Goal: Information Seeking & Learning: Learn about a topic

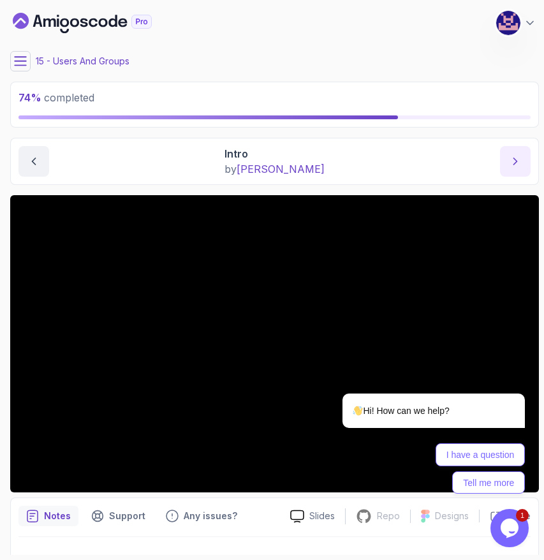
click at [521, 159] on icon "next content" at bounding box center [515, 161] width 13 height 13
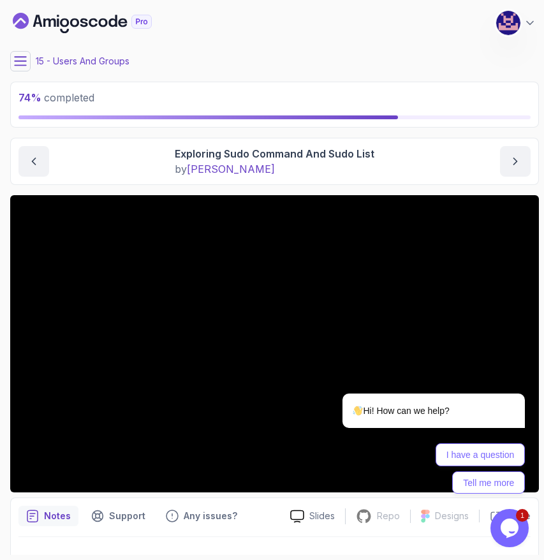
click at [25, 54] on button at bounding box center [20, 61] width 20 height 20
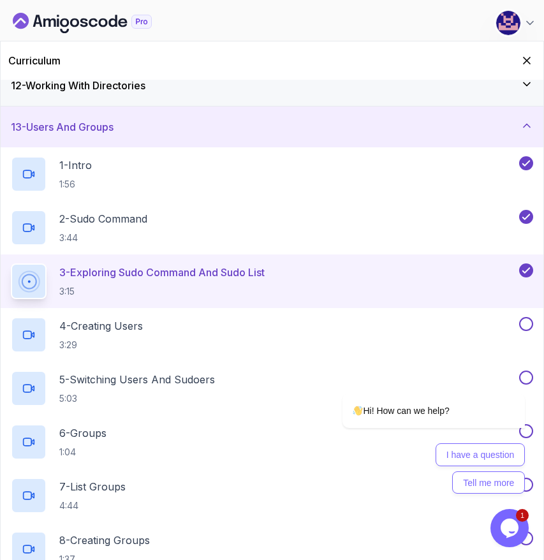
scroll to position [467, 0]
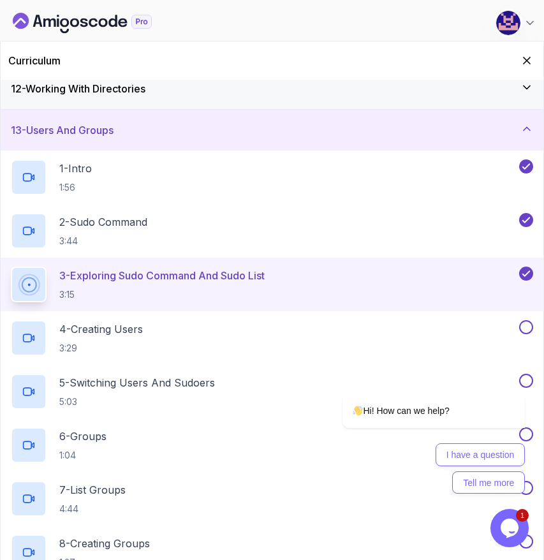
click at [212, 280] on p "3 - Exploring Sudo Command And Sudo List" at bounding box center [161, 275] width 205 height 15
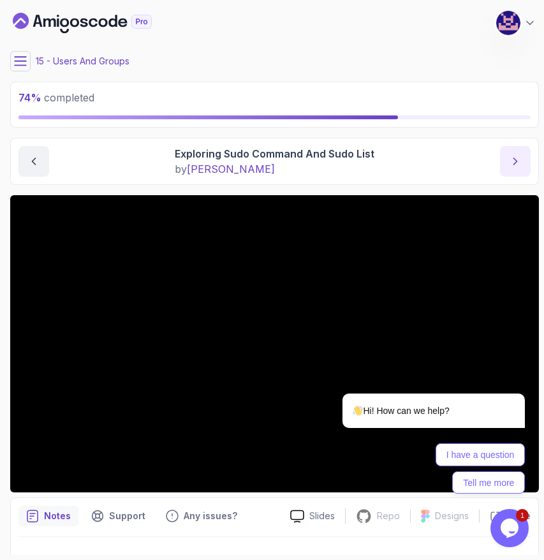
click at [516, 157] on icon "next content" at bounding box center [515, 161] width 13 height 13
click at [510, 527] on icon "Chat widget" at bounding box center [510, 527] width 18 height 19
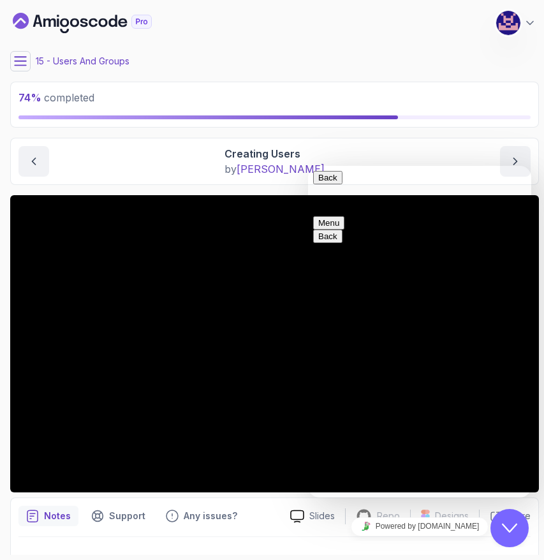
click at [513, 533] on icon "Close Chat This icon closes the chat window." at bounding box center [509, 527] width 15 height 15
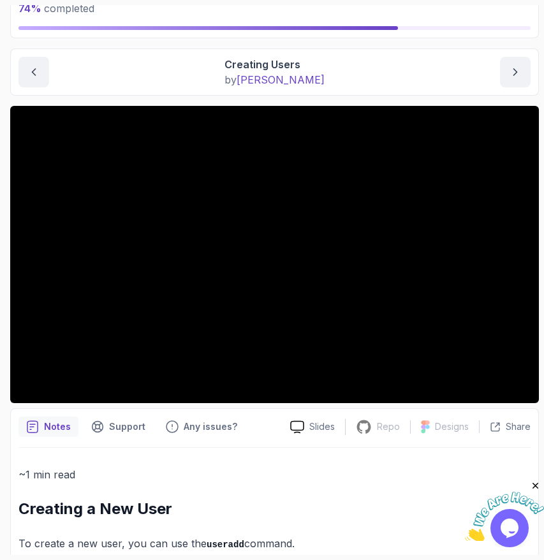
scroll to position [103, 0]
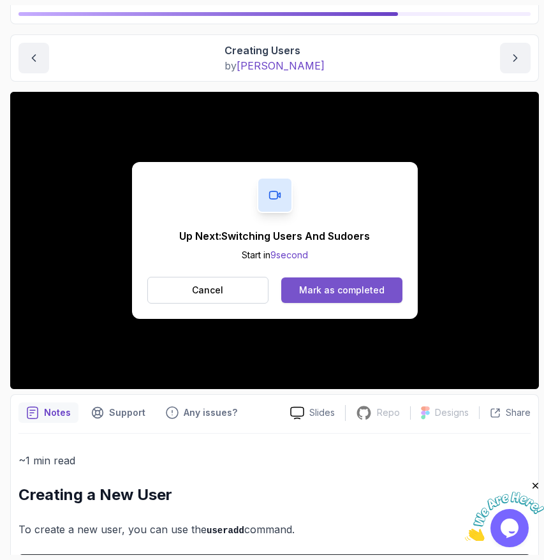
click at [362, 289] on div "Mark as completed" at bounding box center [341, 290] width 85 height 13
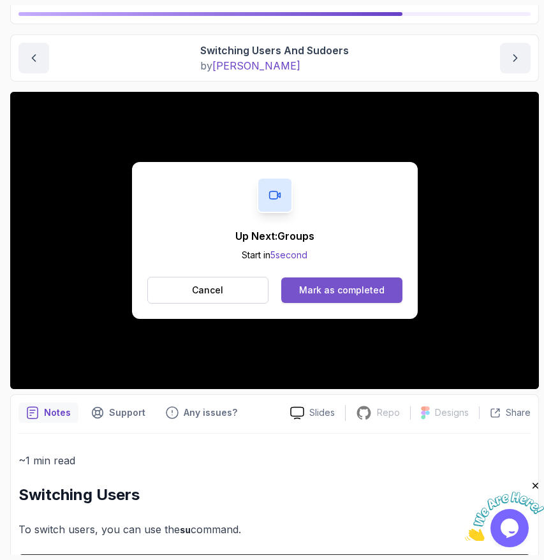
click at [339, 288] on div "Mark as completed" at bounding box center [341, 290] width 85 height 13
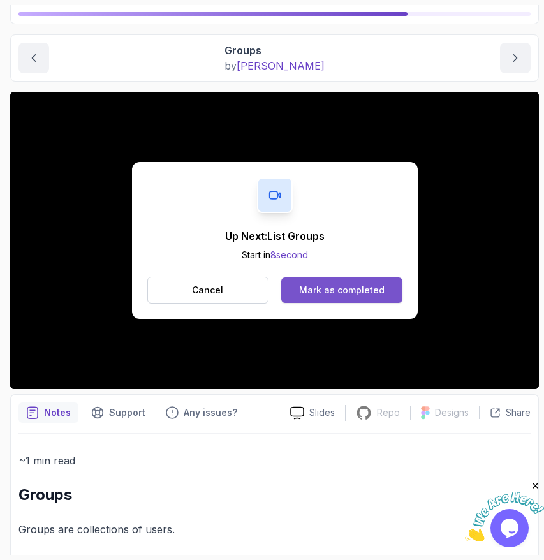
click at [330, 290] on div "Mark as completed" at bounding box center [341, 290] width 85 height 13
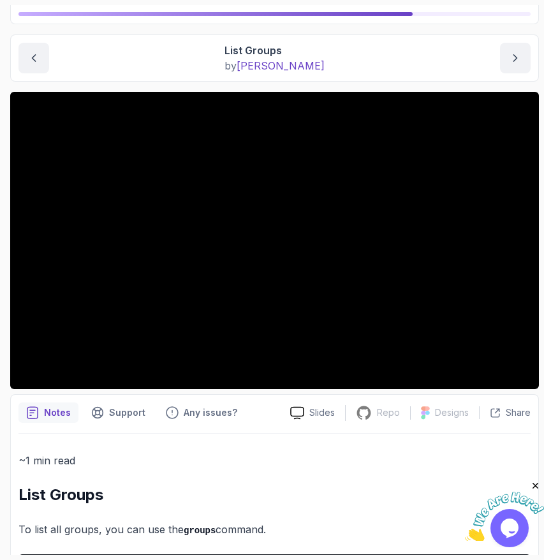
click at [387, 84] on main "My Courses Linux Fundamentals 50 Points 1 M. Koby Coats Software Engineer 15 - …" at bounding box center [274, 280] width 529 height 550
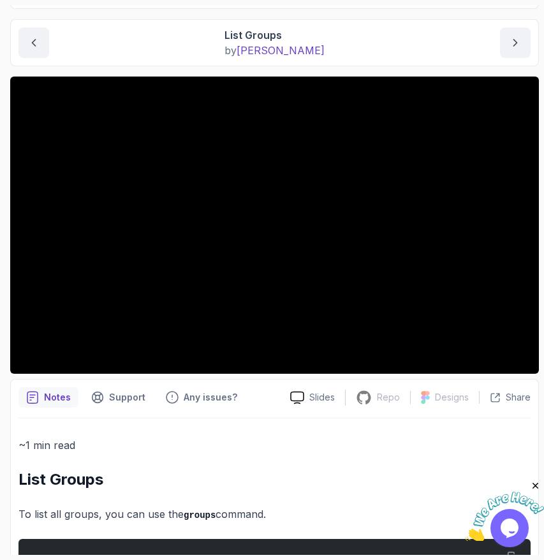
scroll to position [115, 0]
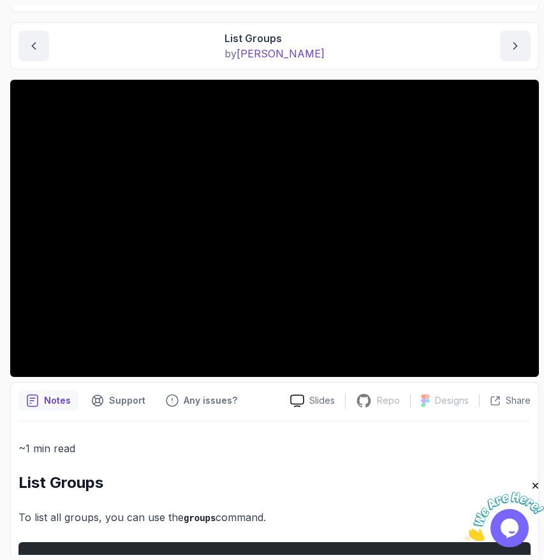
click at [536, 482] on icon "Close" at bounding box center [535, 485] width 11 height 11
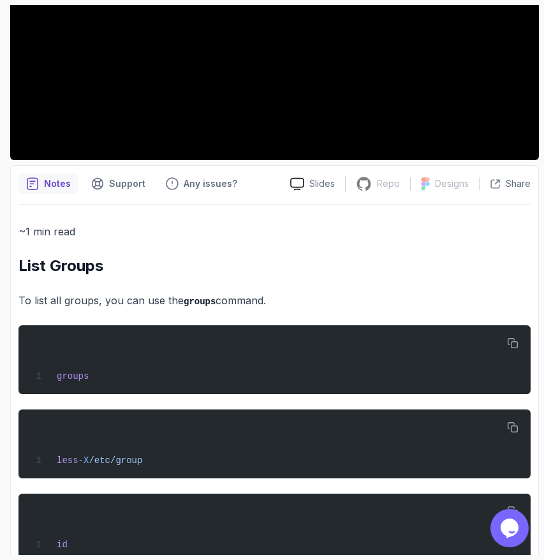
scroll to position [452, 0]
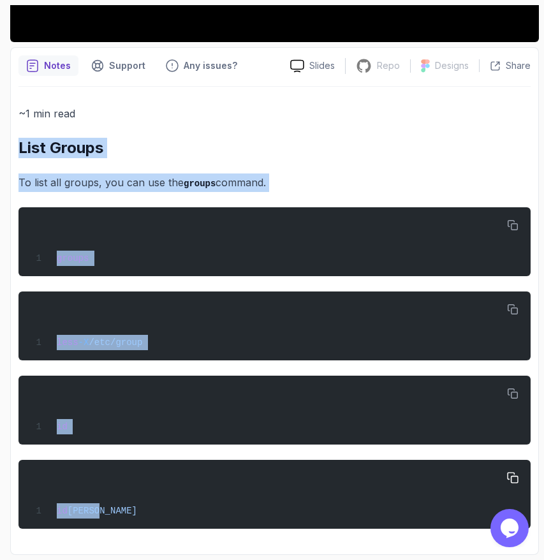
drag, startPoint x: 18, startPoint y: 143, endPoint x: 122, endPoint y: 508, distance: 379.2
click at [122, 508] on div "~1 min read List Groups To list all groups, you can use the groups command. gro…" at bounding box center [274, 317] width 512 height 424
copy div "List Groups To list all groups, you can use the groups command. groups less -X …"
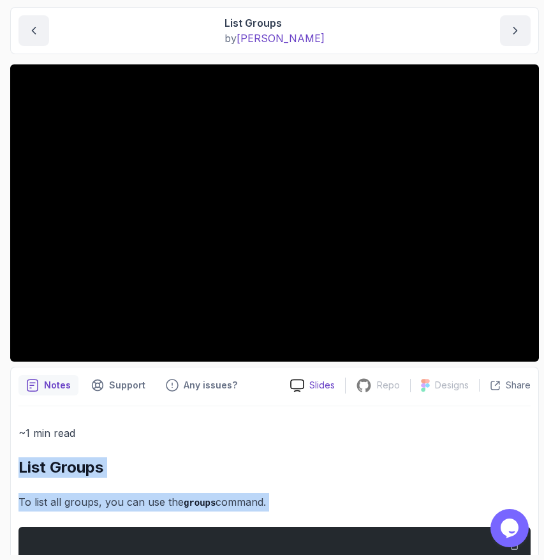
scroll to position [101, 0]
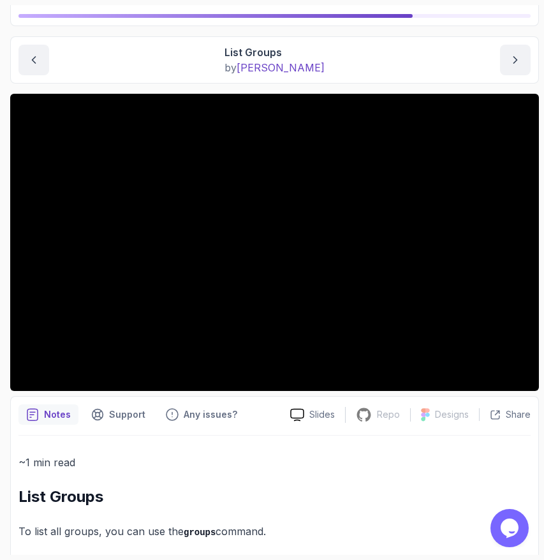
click at [154, 466] on p "~1 min read" at bounding box center [274, 462] width 512 height 18
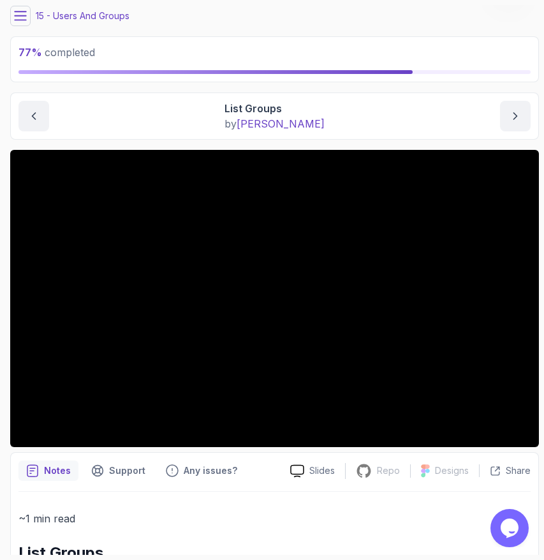
scroll to position [0, 0]
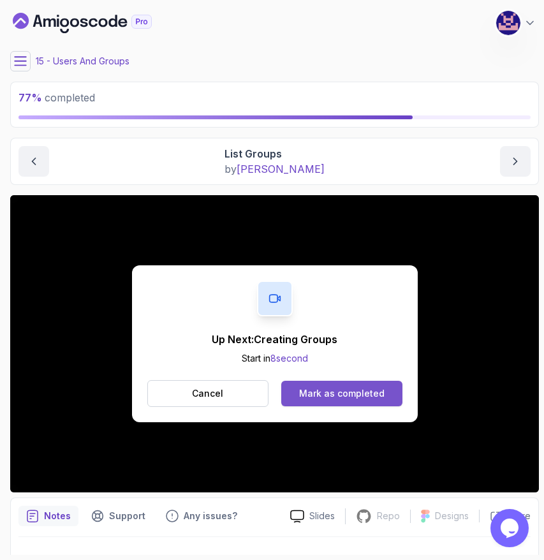
click at [338, 390] on div "Mark as completed" at bounding box center [341, 393] width 85 height 13
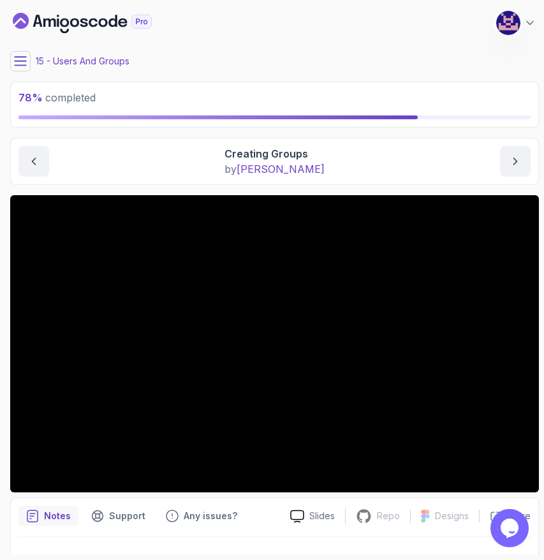
click at [25, 61] on icon at bounding box center [20, 61] width 13 height 13
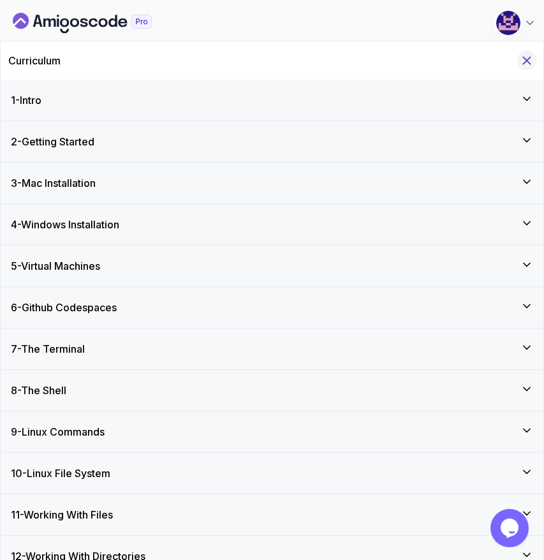
click at [528, 58] on icon "Hide Curriculum for mobile" at bounding box center [527, 61] width 14 height 14
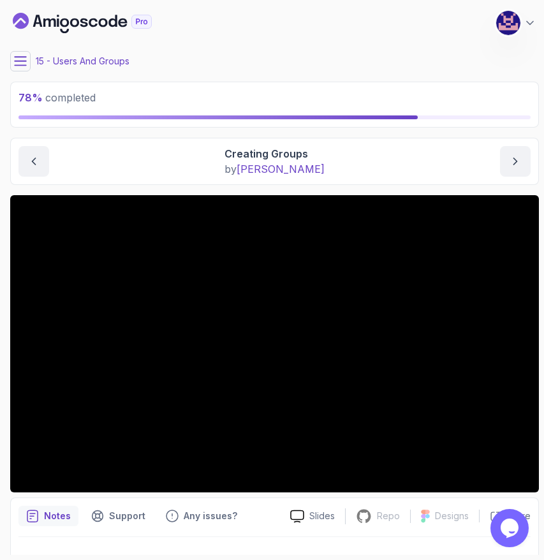
click at [43, 62] on p "15 - Users And Groups" at bounding box center [83, 61] width 94 height 13
click at [207, 58] on div "15 - Users And Groups" at bounding box center [274, 61] width 529 height 20
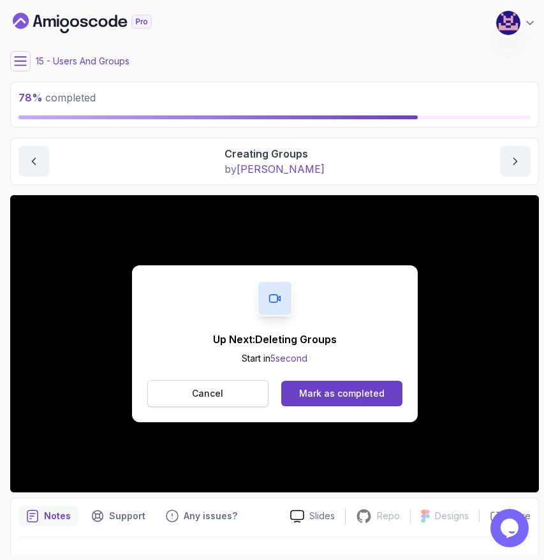
click at [236, 393] on button "Cancel" at bounding box center [208, 393] width 122 height 27
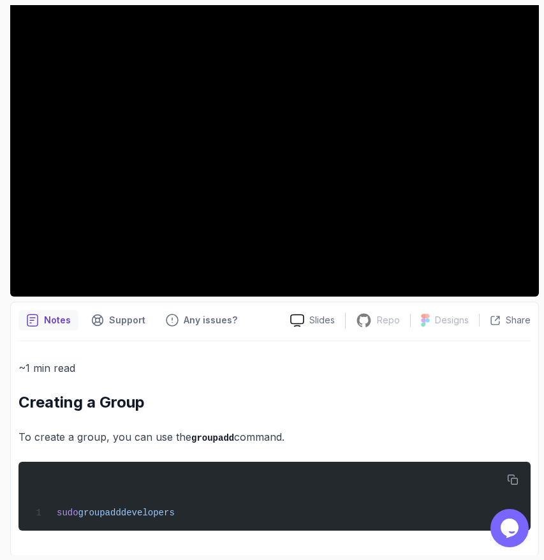
scroll to position [198, 0]
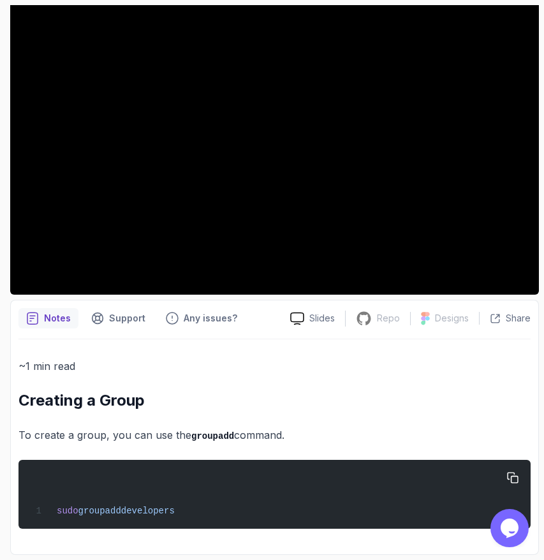
drag, startPoint x: 20, startPoint y: 402, endPoint x: 238, endPoint y: 519, distance: 247.3
click at [238, 520] on div "~1 min read Creating a Group To create a group, you can use the groupadd comman…" at bounding box center [274, 443] width 512 height 172
copy div "Creating a Group To create a group, you can use the groupadd command. sudo grou…"
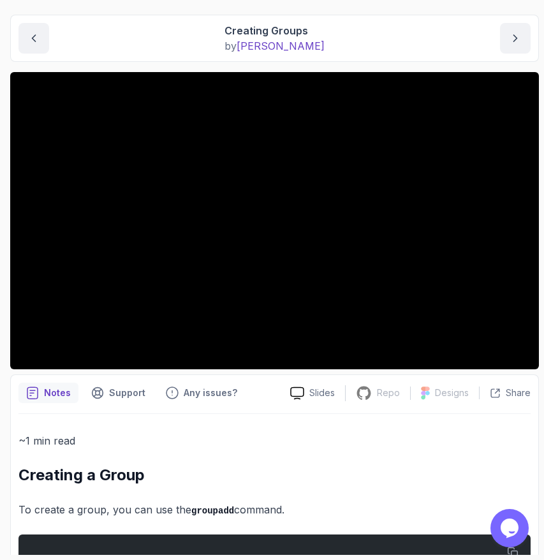
scroll to position [113, 0]
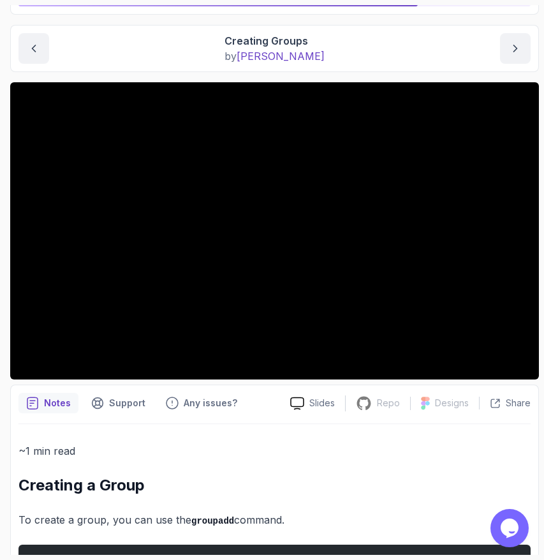
click at [220, 450] on p "~1 min read" at bounding box center [274, 451] width 512 height 18
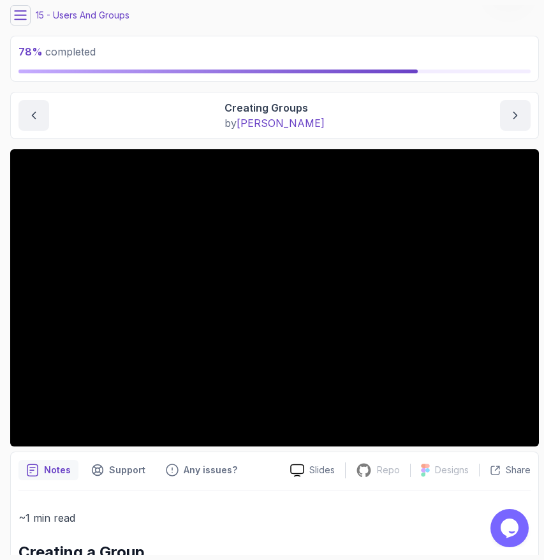
scroll to position [38, 0]
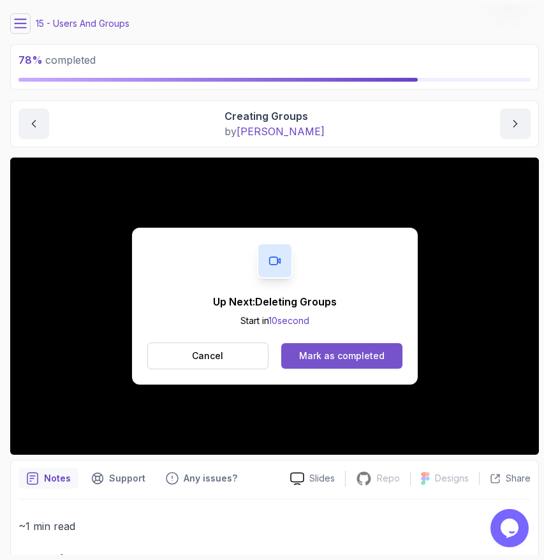
click at [338, 358] on div "Mark as completed" at bounding box center [341, 355] width 85 height 13
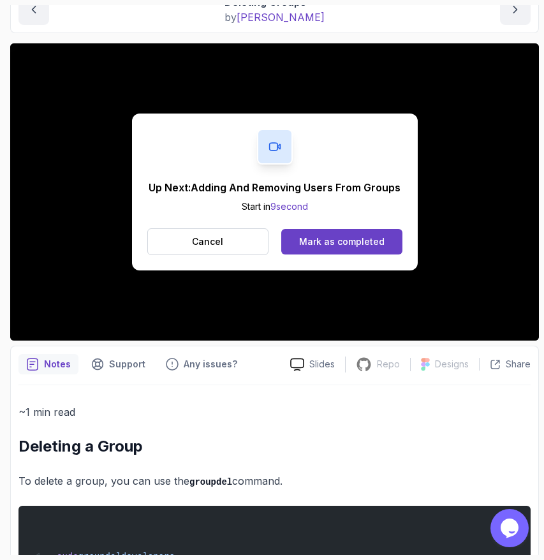
scroll to position [198, 0]
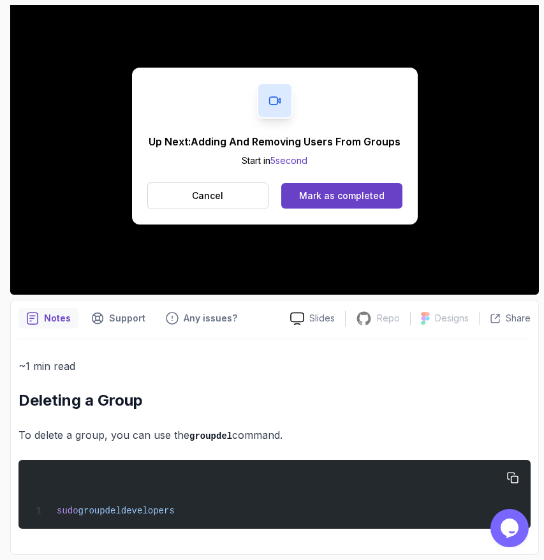
drag, startPoint x: 22, startPoint y: 400, endPoint x: 207, endPoint y: 523, distance: 222.6
click at [207, 523] on div "~1 min read Deleting a Group To delete a group, you can use the groupdel comman…" at bounding box center [274, 443] width 512 height 172
copy div "Deleting a Group To delete a group, you can use the groupdel command. sudo grou…"
click at [325, 382] on div "~1 min read Deleting a Group To delete a group, you can use the groupdel comman…" at bounding box center [274, 443] width 512 height 172
click at [340, 197] on div "Mark as completed" at bounding box center [341, 195] width 85 height 13
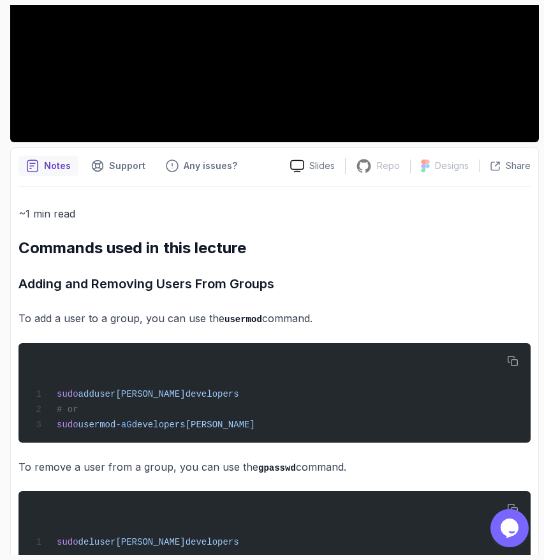
scroll to position [383, 0]
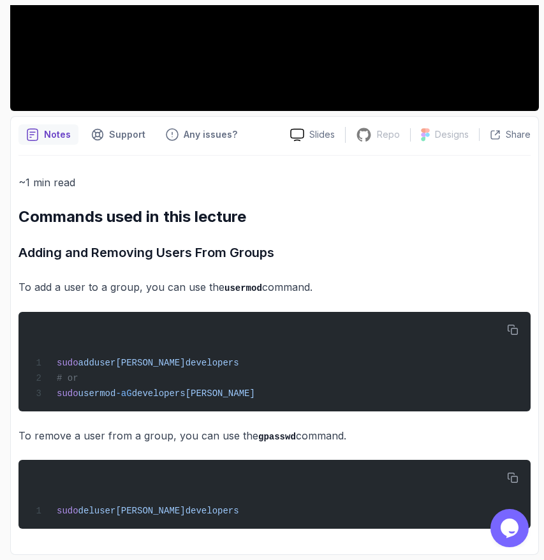
drag, startPoint x: 220, startPoint y: 511, endPoint x: 20, endPoint y: 252, distance: 326.9
click at [20, 251] on div "~1 min read Commands used in this lecture Adding and Removing Users From Groups…" at bounding box center [274, 350] width 512 height 355
copy div "Adding and Removing Users From Groups To add a user to a group, you can use the…"
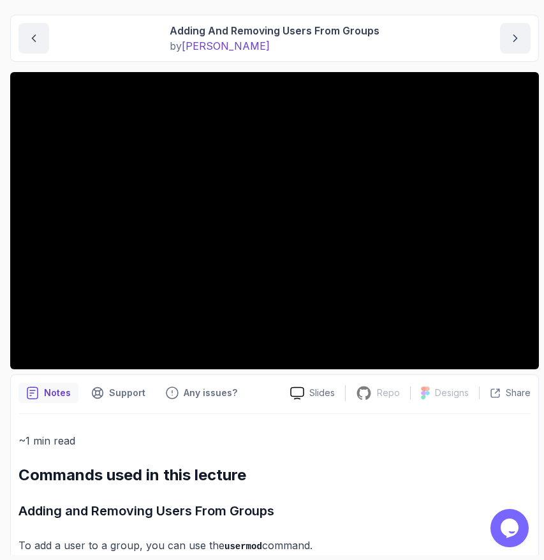
scroll to position [129, 0]
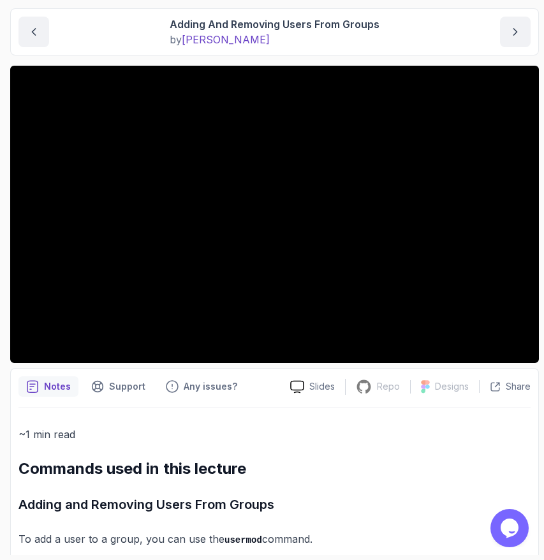
click at [226, 425] on p "~1 min read" at bounding box center [274, 434] width 512 height 18
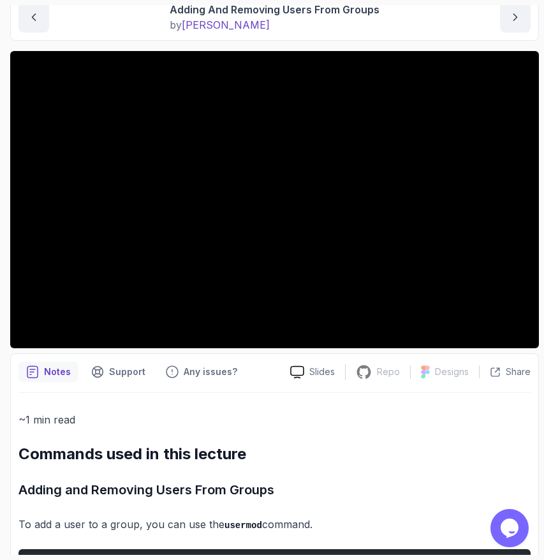
scroll to position [155, 0]
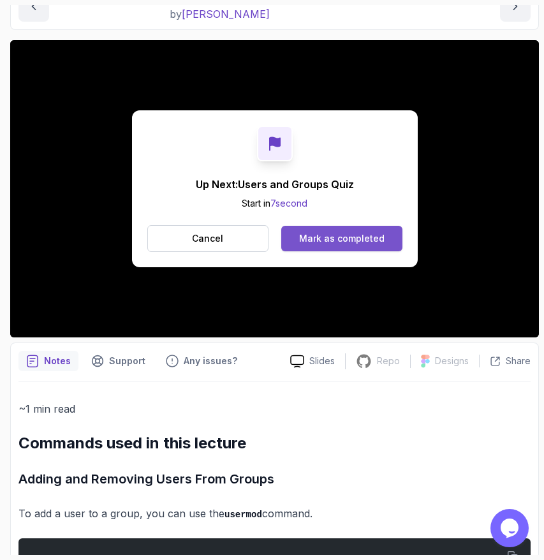
click at [332, 240] on div "Mark as completed" at bounding box center [341, 238] width 85 height 13
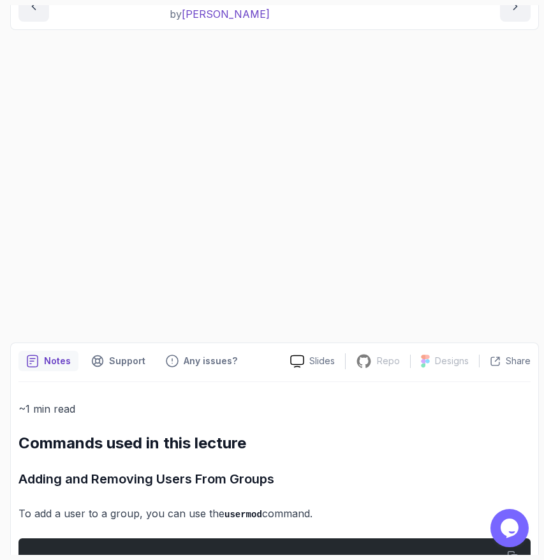
click at [332, 240] on div "Up Next: Users and Groups Quiz Start in 7 second Cancel Mark as completed" at bounding box center [274, 188] width 529 height 297
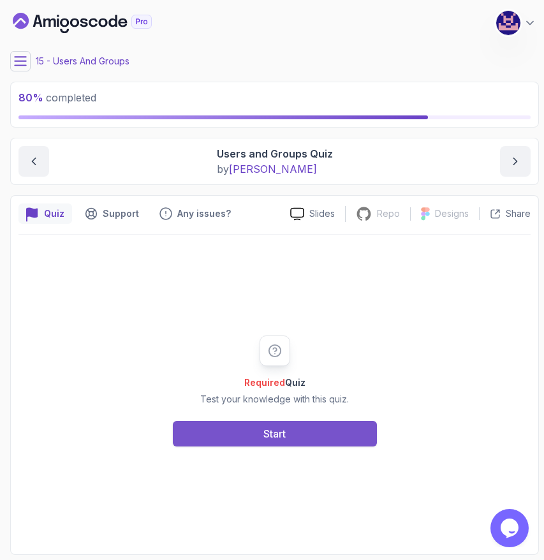
click at [268, 434] on div "Start" at bounding box center [274, 433] width 22 height 15
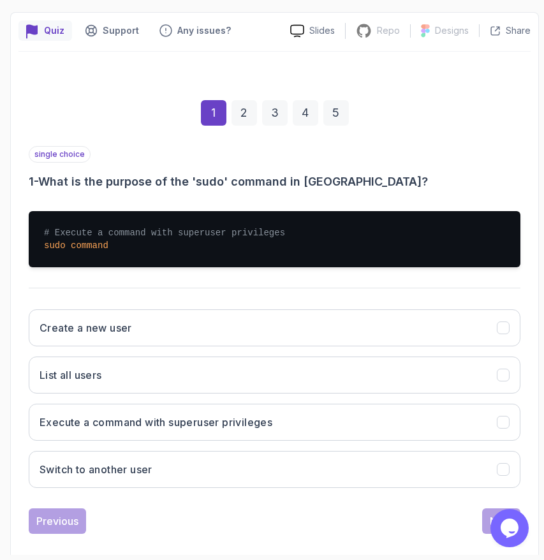
scroll to position [198, 0]
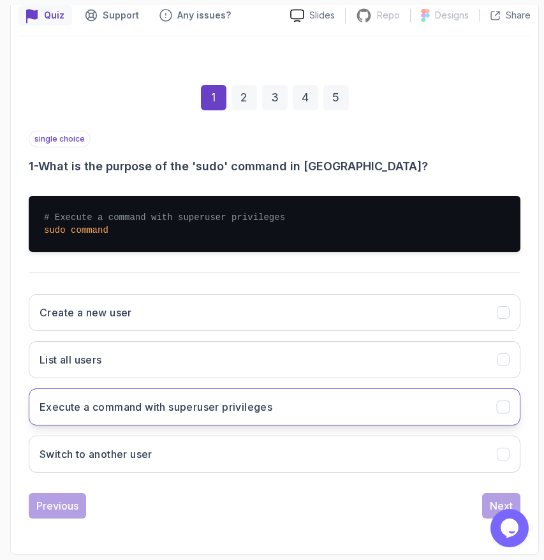
click at [181, 400] on h3 "Execute a command with superuser privileges" at bounding box center [156, 406] width 233 height 15
click at [487, 493] on button "Next" at bounding box center [501, 506] width 38 height 26
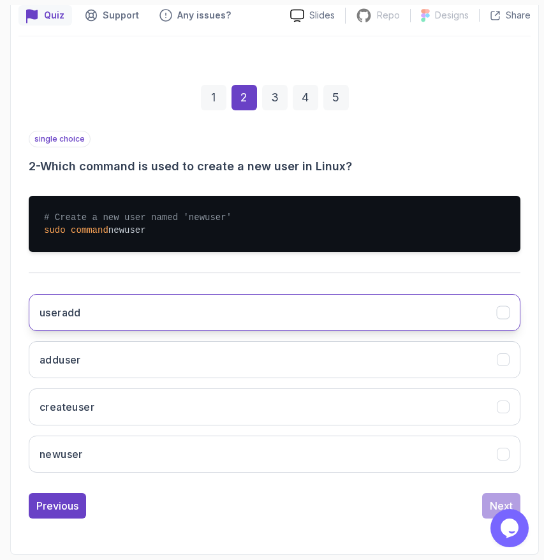
click at [83, 314] on button "useradd" at bounding box center [275, 312] width 492 height 37
click at [490, 500] on div "Next" at bounding box center [501, 505] width 23 height 15
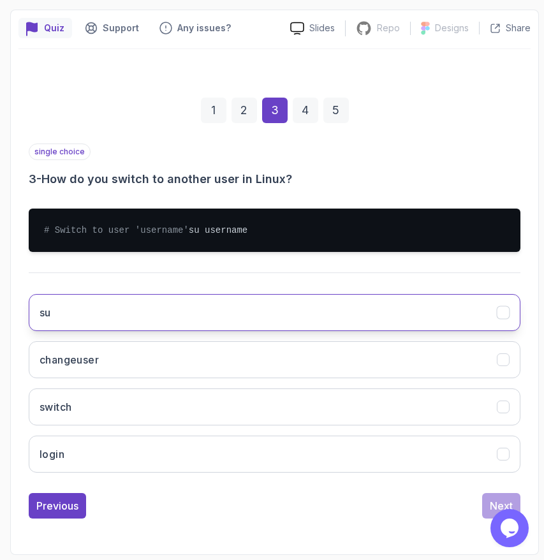
click at [149, 321] on button "su" at bounding box center [275, 312] width 492 height 37
click at [486, 502] on button "Next" at bounding box center [501, 506] width 38 height 26
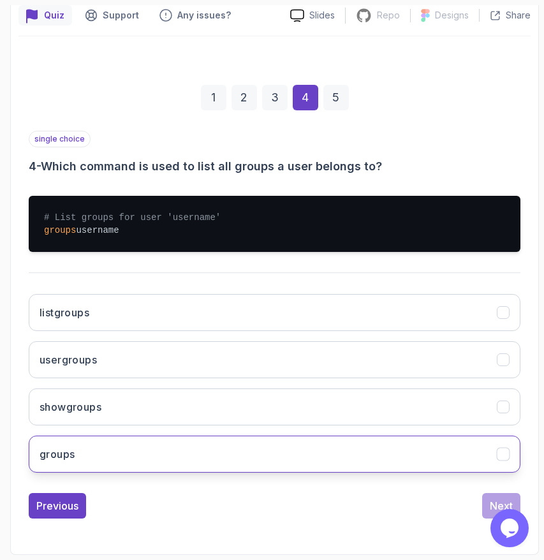
click at [397, 455] on button "groups" at bounding box center [275, 453] width 492 height 37
click at [486, 497] on button "Next" at bounding box center [501, 506] width 38 height 26
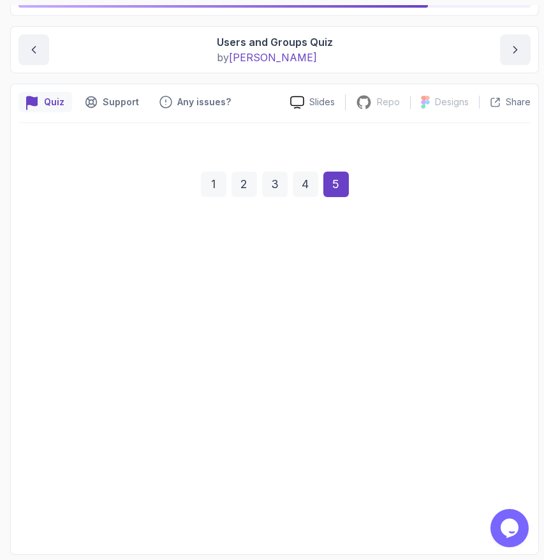
scroll to position [112, 0]
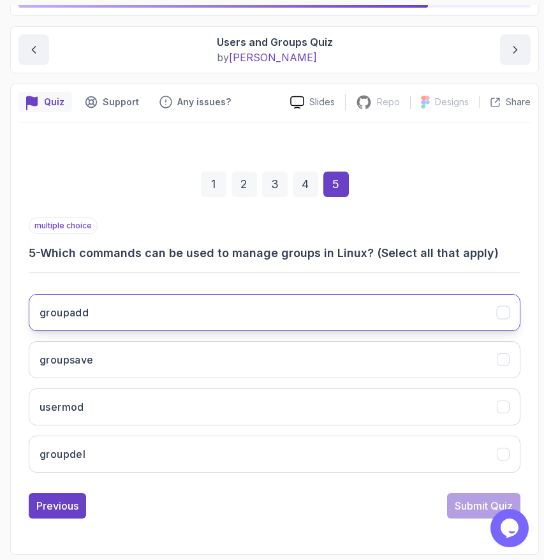
click at [161, 311] on button "groupadd" at bounding box center [275, 312] width 492 height 37
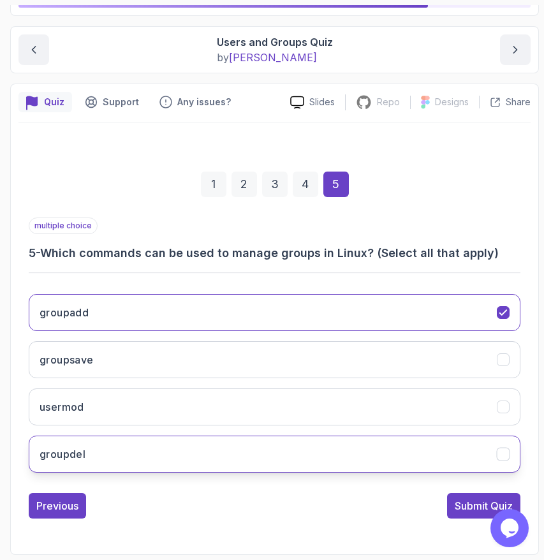
click at [251, 446] on button "groupdel" at bounding box center [275, 453] width 492 height 37
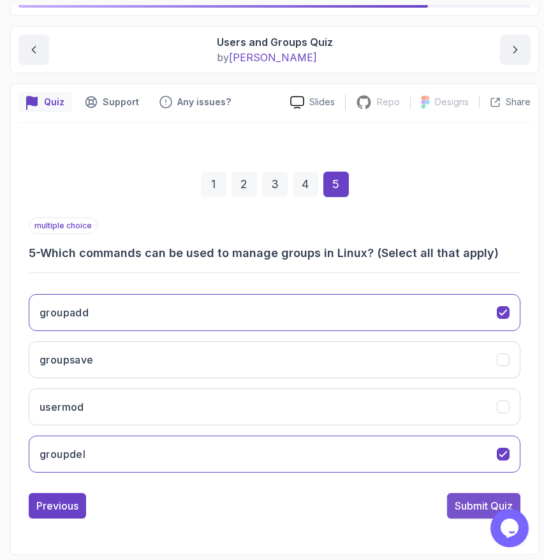
click at [466, 503] on div "Submit Quiz" at bounding box center [484, 505] width 58 height 15
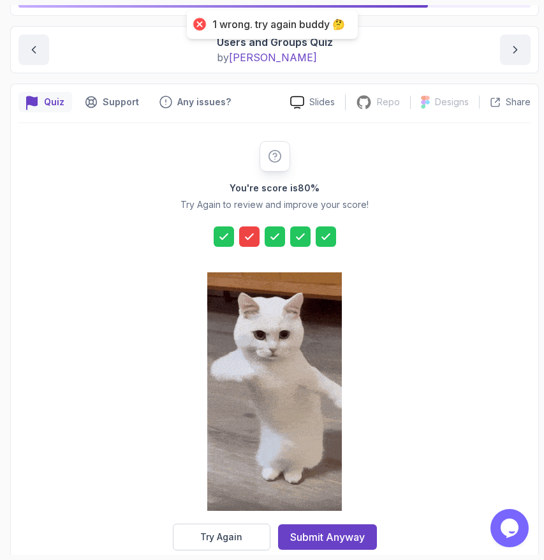
scroll to position [133, 0]
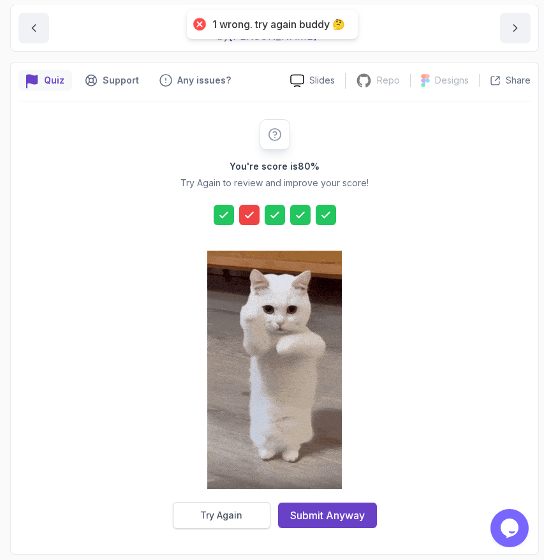
click at [236, 518] on div "Try Again" at bounding box center [221, 515] width 42 height 13
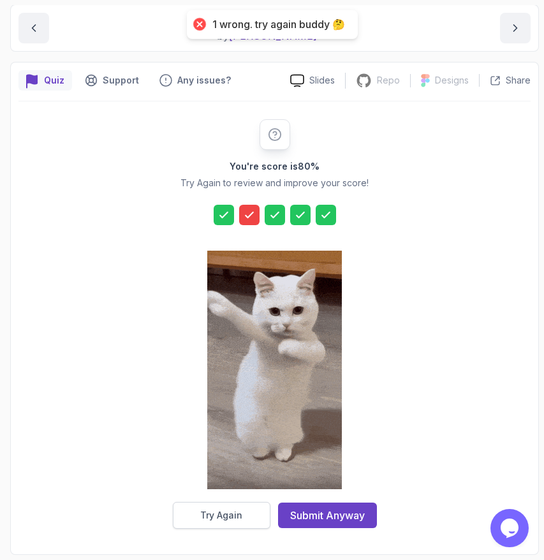
scroll to position [112, 0]
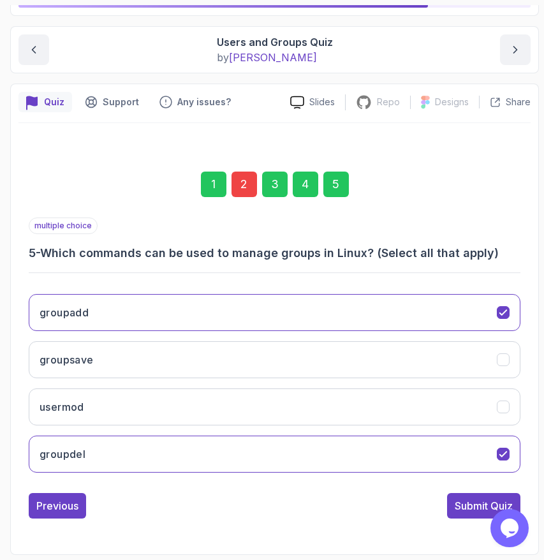
click at [244, 191] on div "2" at bounding box center [244, 185] width 26 height 26
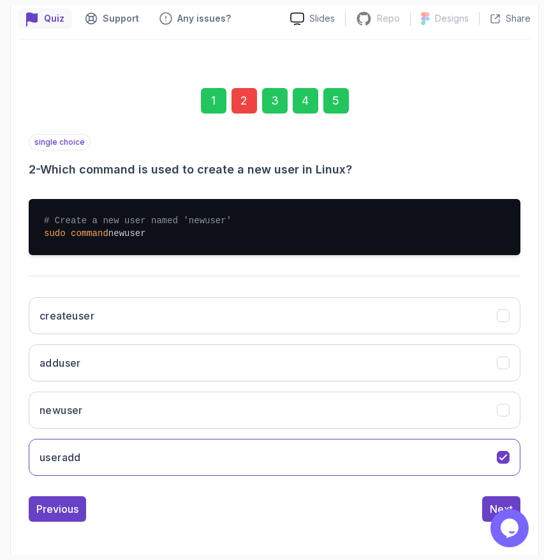
scroll to position [194, 0]
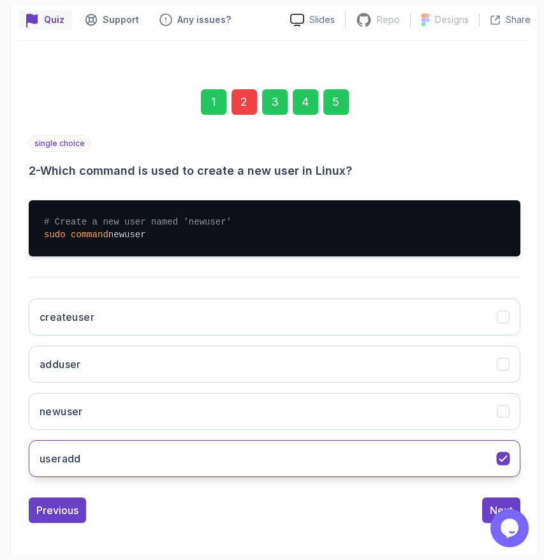
click at [207, 464] on button "useradd" at bounding box center [275, 458] width 492 height 37
click at [247, 456] on button "useradd" at bounding box center [275, 458] width 492 height 37
click at [485, 501] on button "Next" at bounding box center [501, 510] width 38 height 26
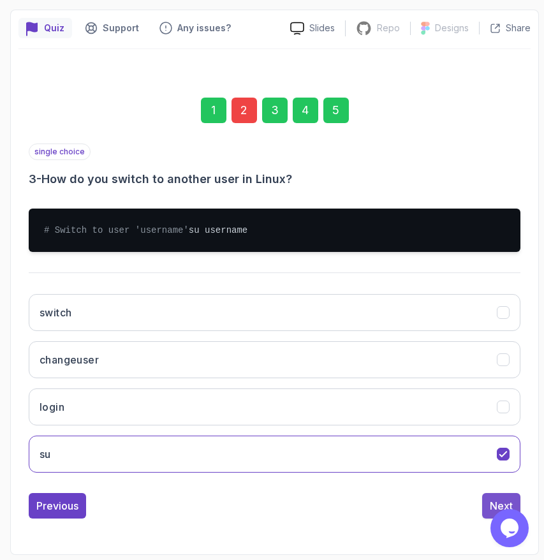
click at [489, 504] on button "Next" at bounding box center [501, 506] width 38 height 26
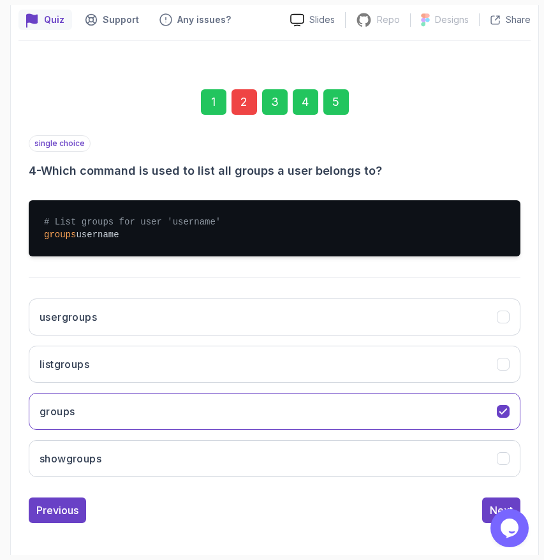
click at [489, 504] on button "Next" at bounding box center [501, 510] width 38 height 26
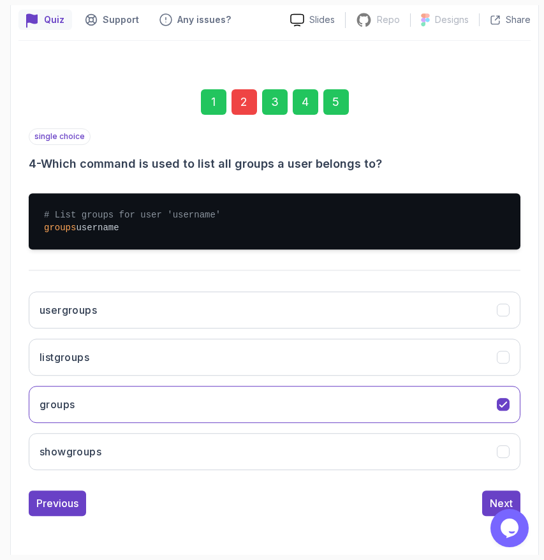
scroll to position [112, 0]
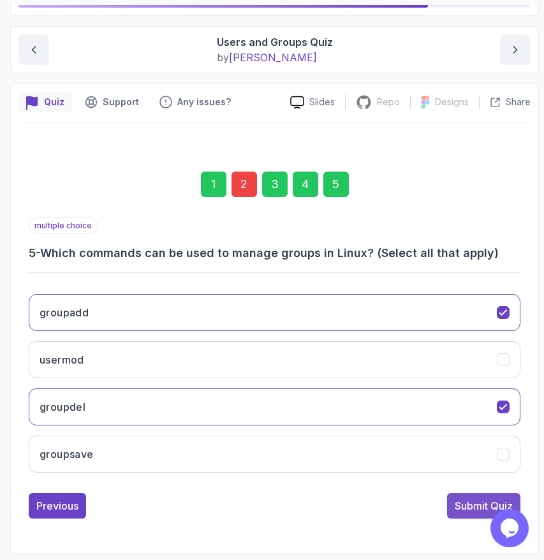
click at [467, 502] on div "Submit Quiz" at bounding box center [484, 505] width 58 height 15
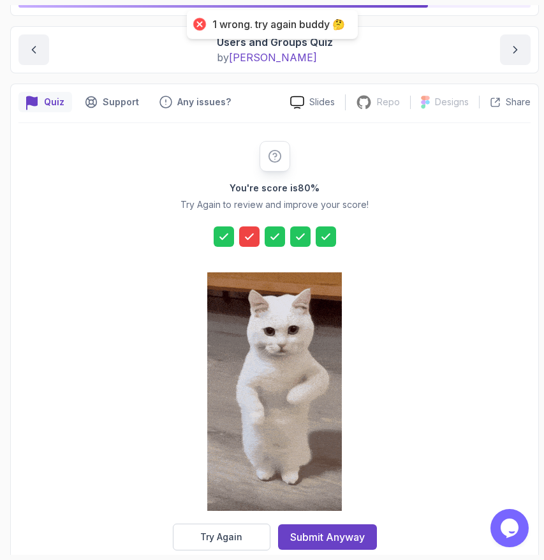
click at [280, 26] on div "1 wrong. try again buddy 🤔" at bounding box center [278, 24] width 133 height 13
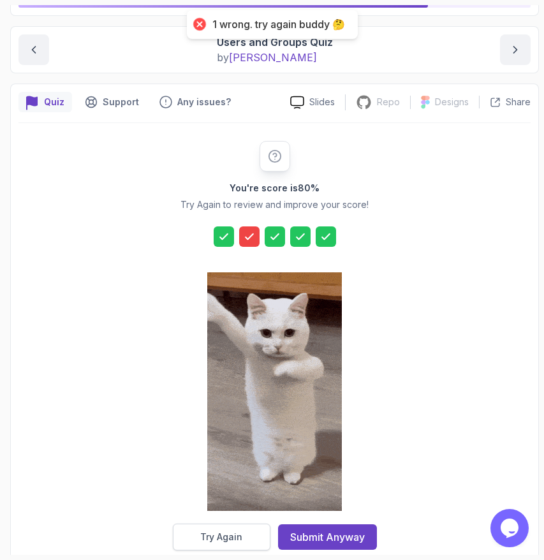
click at [239, 539] on div "Try Again" at bounding box center [221, 536] width 42 height 13
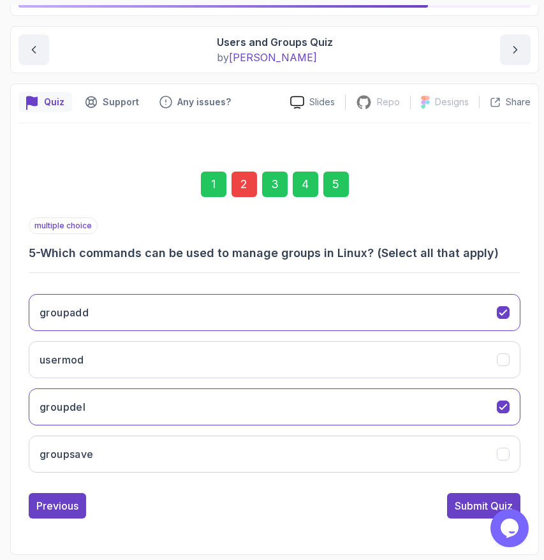
click at [246, 186] on div "2" at bounding box center [244, 185] width 26 height 26
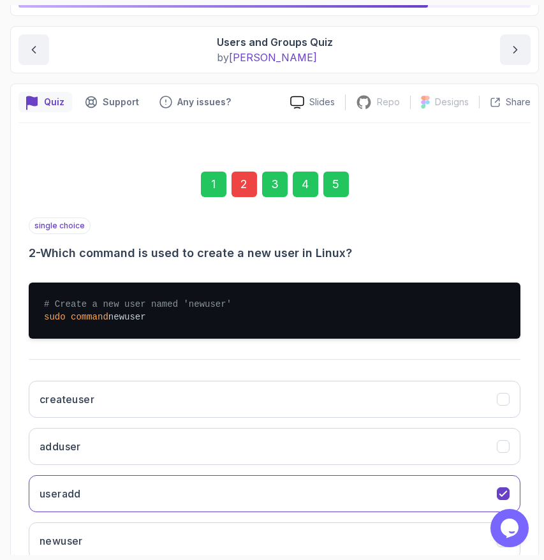
scroll to position [198, 0]
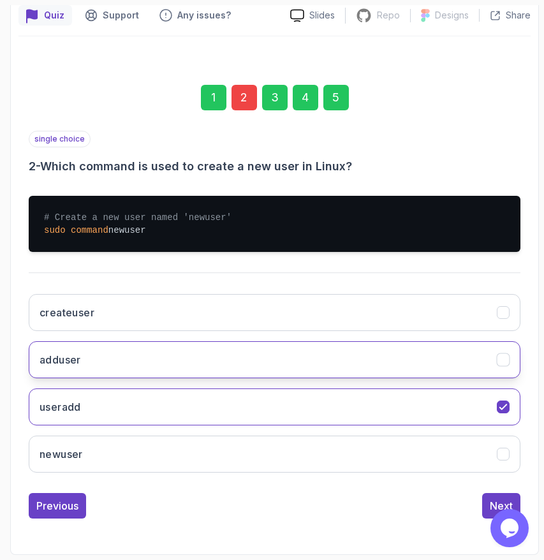
click at [122, 354] on button "adduser" at bounding box center [275, 359] width 492 height 37
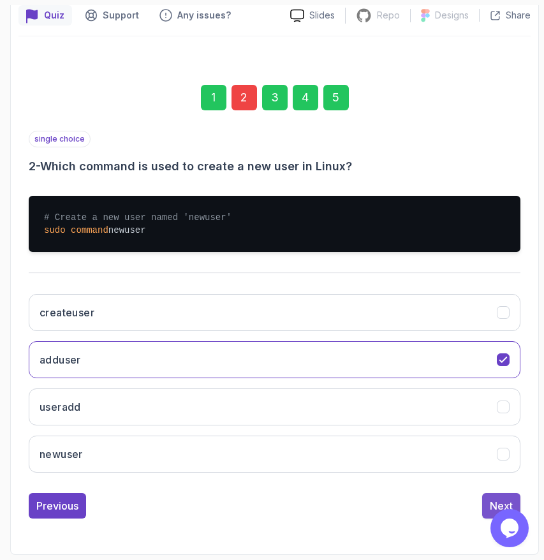
click at [492, 498] on div "Next" at bounding box center [501, 505] width 23 height 15
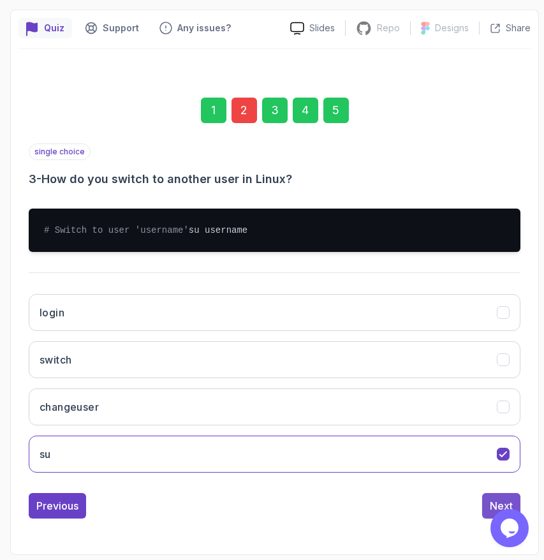
click at [493, 499] on div "Next" at bounding box center [501, 505] width 23 height 15
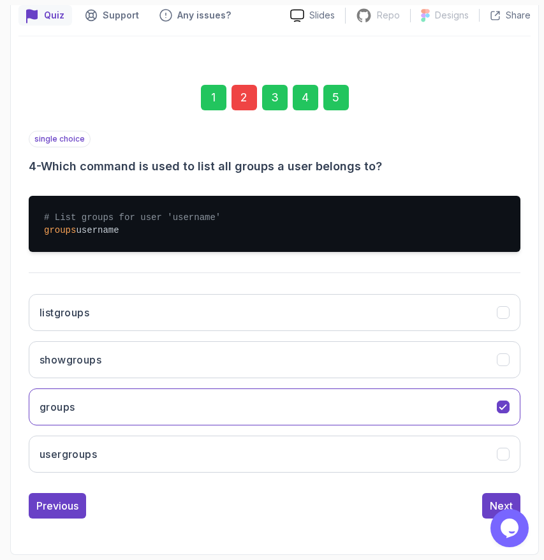
click at [493, 499] on div "Next" at bounding box center [501, 505] width 23 height 15
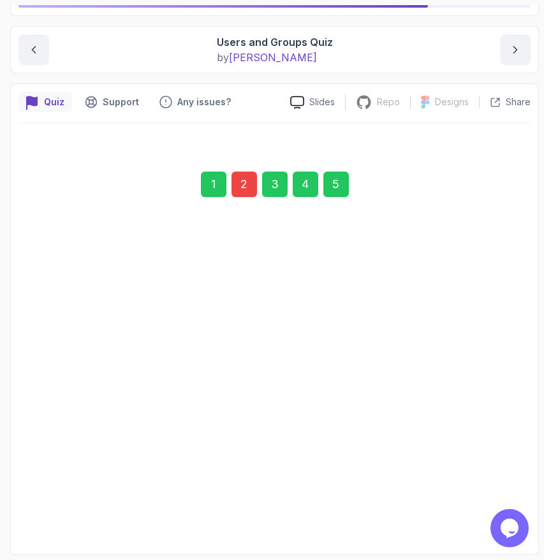
scroll to position [112, 0]
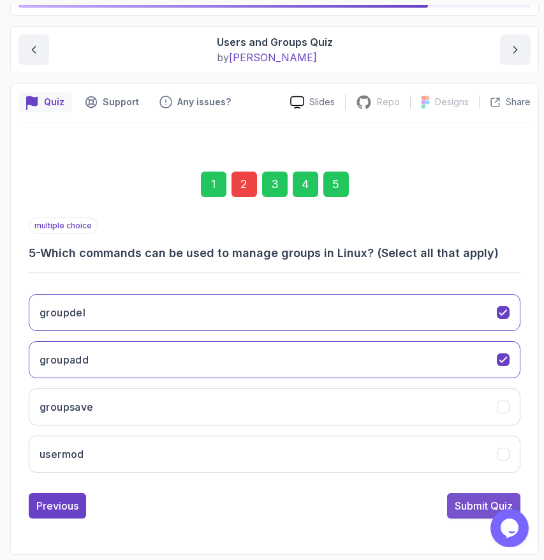
click at [472, 506] on div "Submit Quiz" at bounding box center [484, 505] width 58 height 15
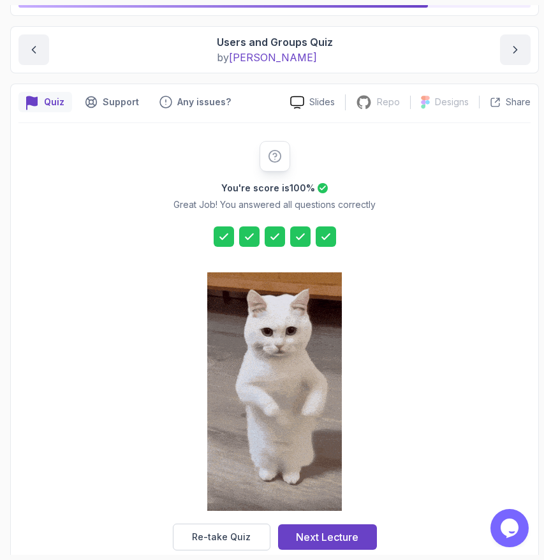
click at [284, 157] on div at bounding box center [274, 156] width 31 height 31
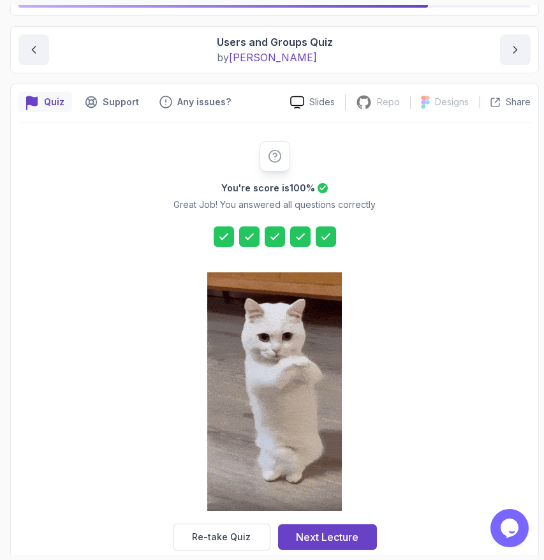
click at [275, 157] on icon at bounding box center [275, 156] width 14 height 14
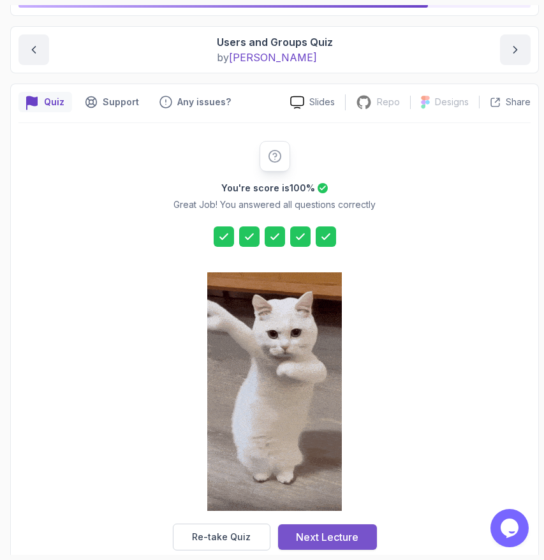
click at [351, 531] on div "Next Lecture" at bounding box center [327, 536] width 62 height 15
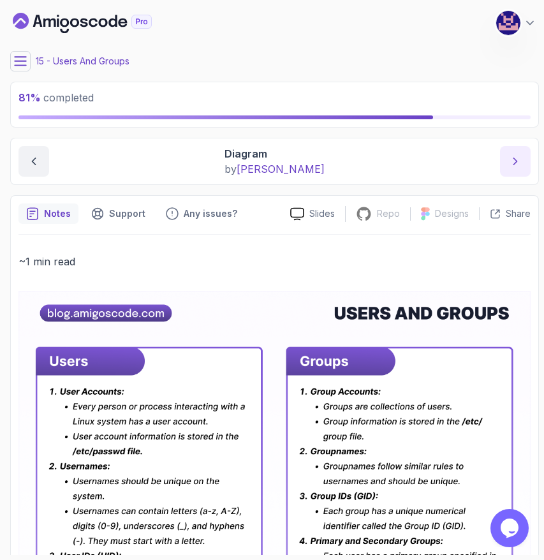
click at [510, 161] on icon "next content" at bounding box center [515, 161] width 13 height 13
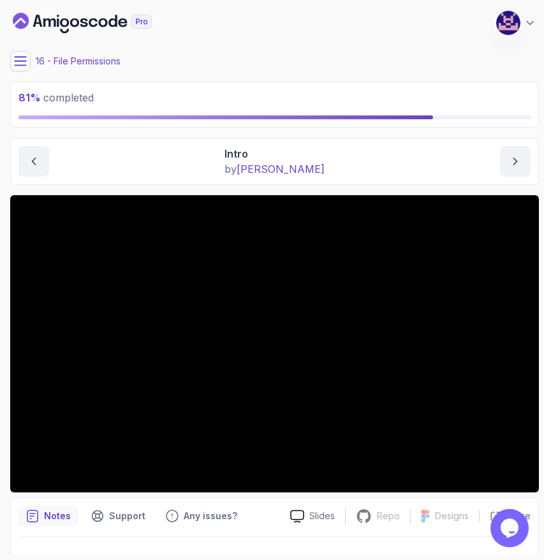
click at [22, 62] on icon at bounding box center [20, 61] width 13 height 13
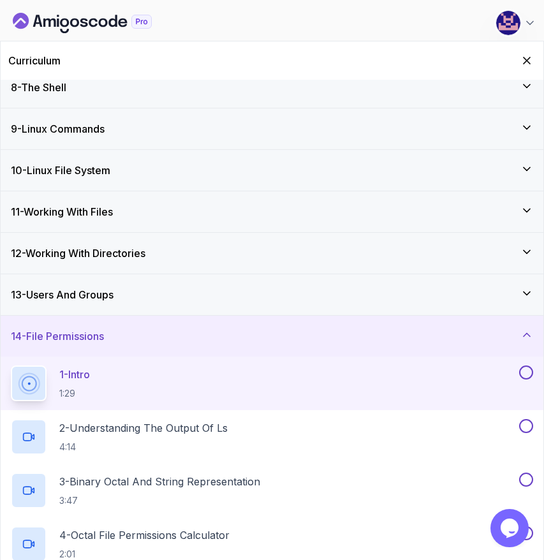
scroll to position [303, 0]
click at [107, 293] on h3 "13 - Users And Groups" at bounding box center [62, 293] width 103 height 15
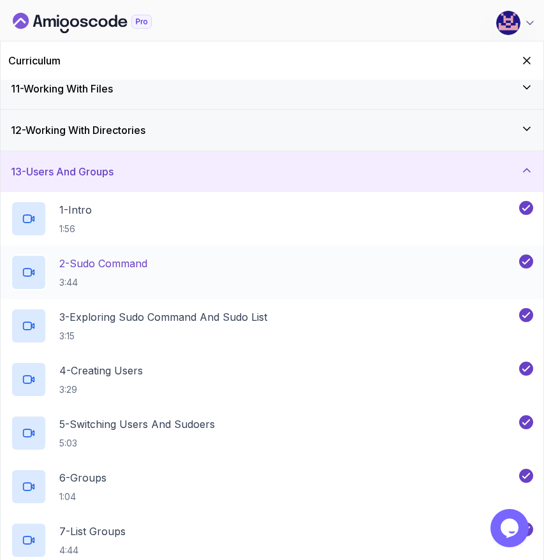
scroll to position [429, 0]
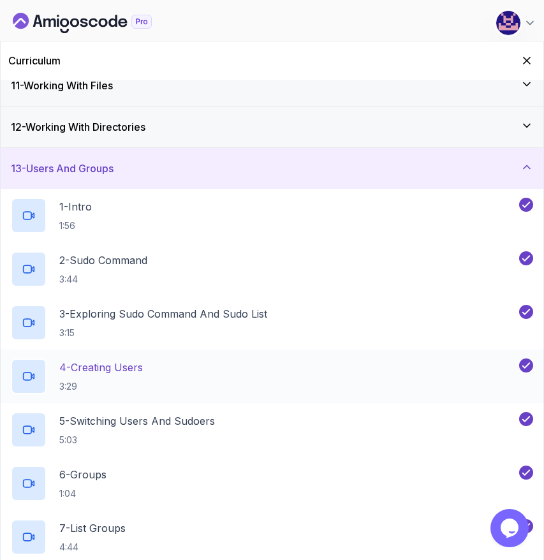
click at [142, 376] on h2 "4 - Creating Users 3:29" at bounding box center [101, 376] width 84 height 33
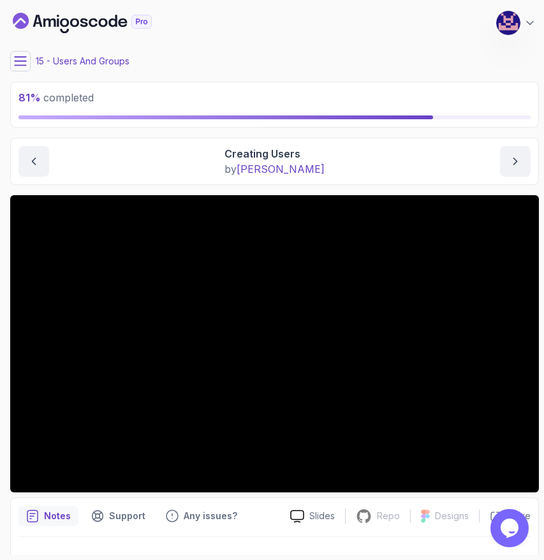
click at [22, 64] on icon at bounding box center [20, 61] width 13 height 13
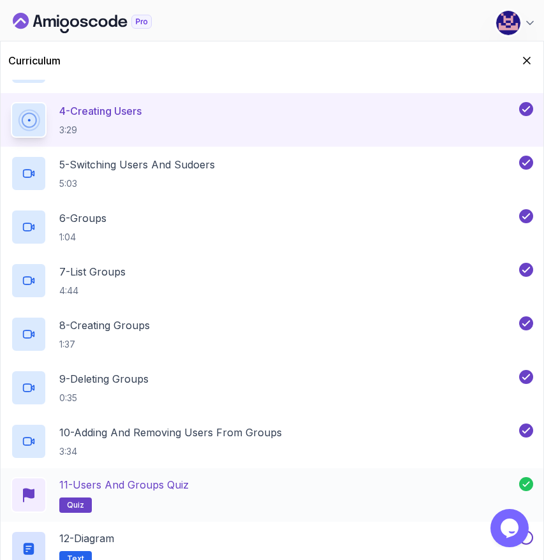
scroll to position [743, 0]
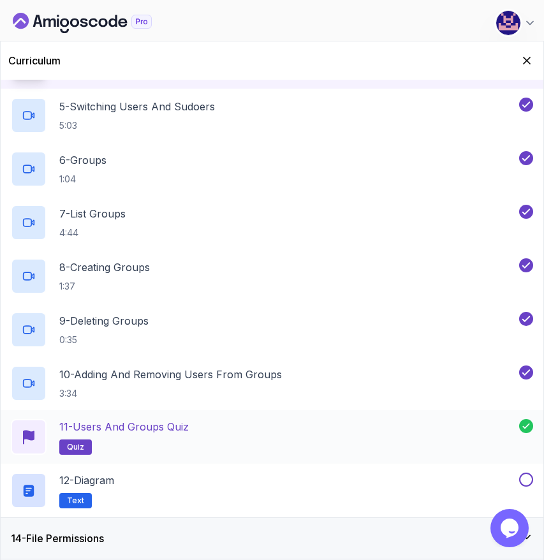
click at [166, 442] on h2 "11 - Users and Groups Quiz quiz" at bounding box center [123, 437] width 129 height 36
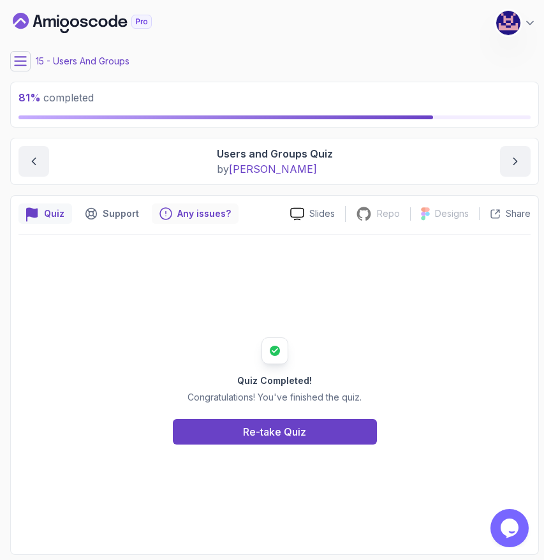
click at [196, 214] on p "Any issues?" at bounding box center [204, 213] width 54 height 13
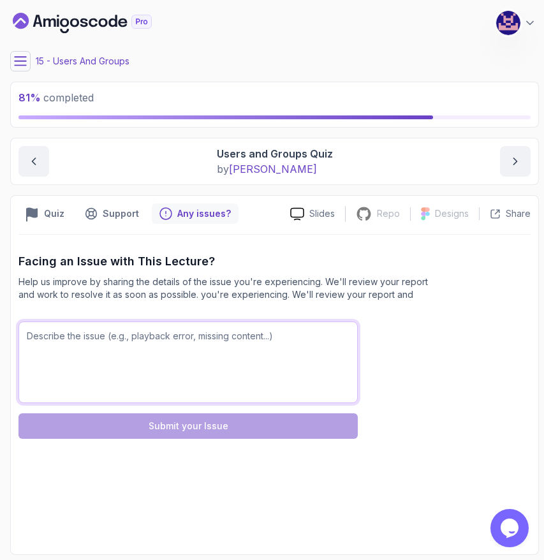
click at [127, 365] on textarea at bounding box center [187, 362] width 339 height 82
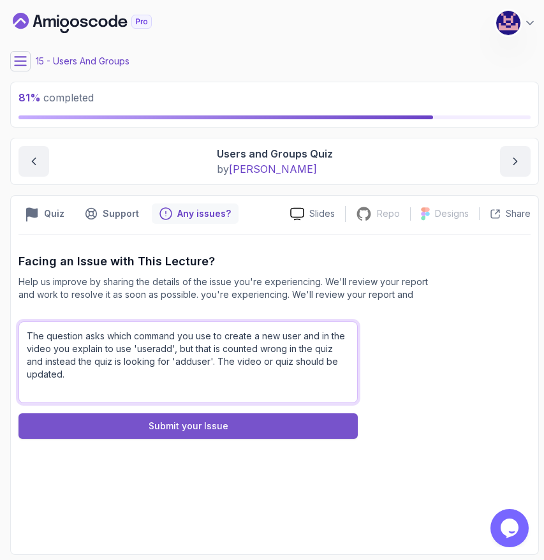
type textarea "The question asks which command you use to create a new user and in the video y…"
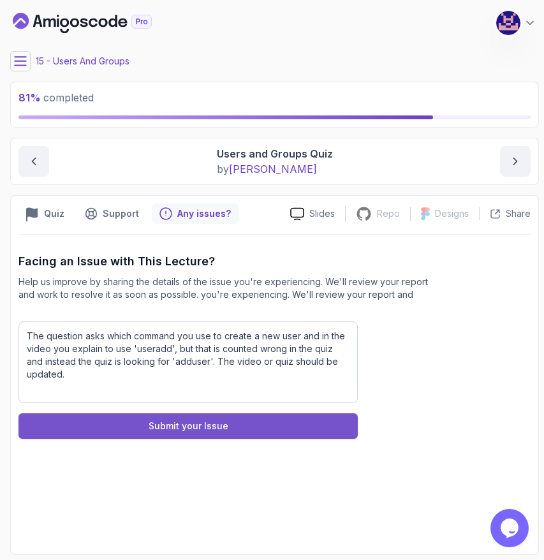
click at [247, 434] on button "Submit your Issue" at bounding box center [187, 426] width 339 height 26
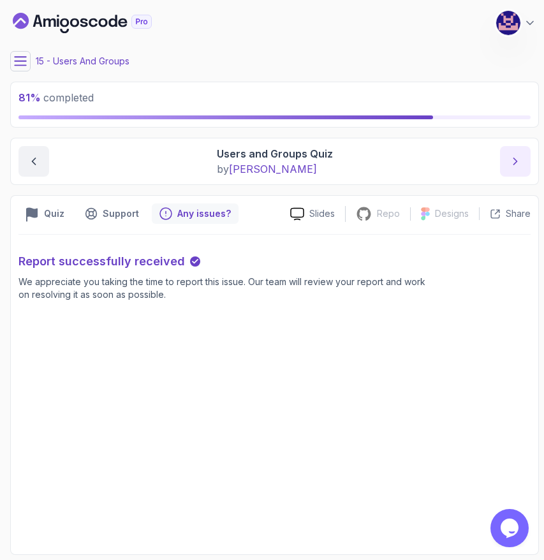
click at [516, 157] on icon "next content" at bounding box center [515, 161] width 13 height 13
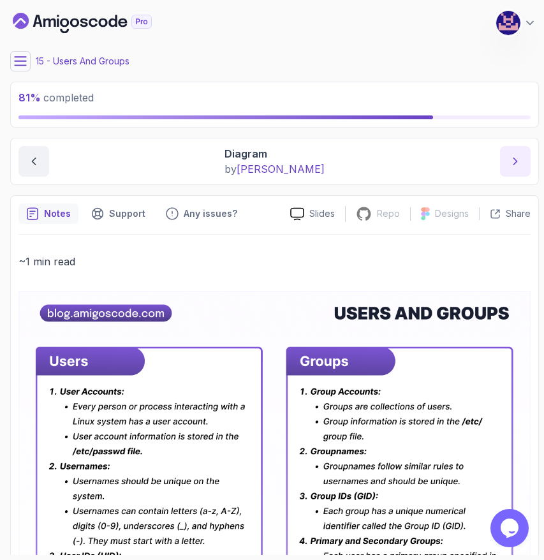
click at [516, 157] on icon "next content" at bounding box center [515, 161] width 13 height 13
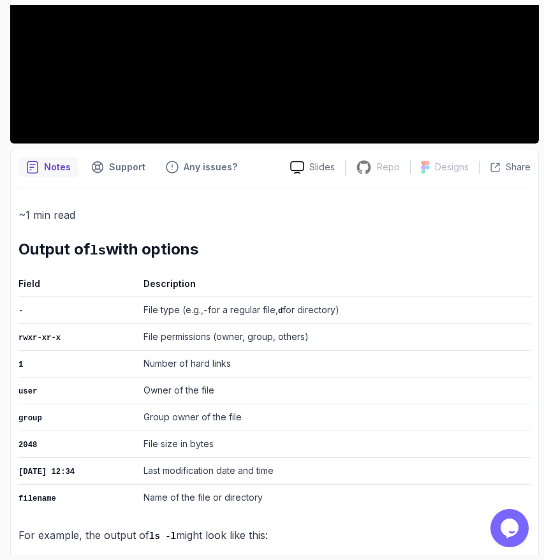
scroll to position [358, 0]
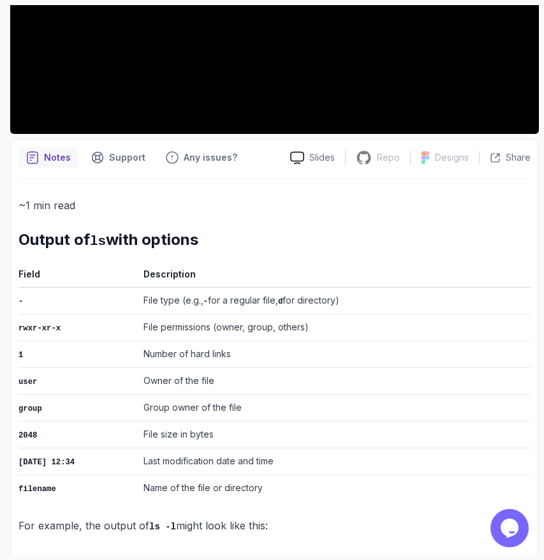
drag, startPoint x: 18, startPoint y: 240, endPoint x: 285, endPoint y: 518, distance: 385.1
click at [285, 518] on div "~1 min read Output of ls with options Field Description - File type (e.g., - fo…" at bounding box center [274, 365] width 512 height 339
click at [285, 518] on p "For example, the output of ls -l might look like this:" at bounding box center [274, 525] width 512 height 18
click at [282, 518] on p "For example, the output of ls -l might look like this:" at bounding box center [274, 525] width 512 height 18
drag, startPoint x: 282, startPoint y: 518, endPoint x: 18, endPoint y: 242, distance: 381.5
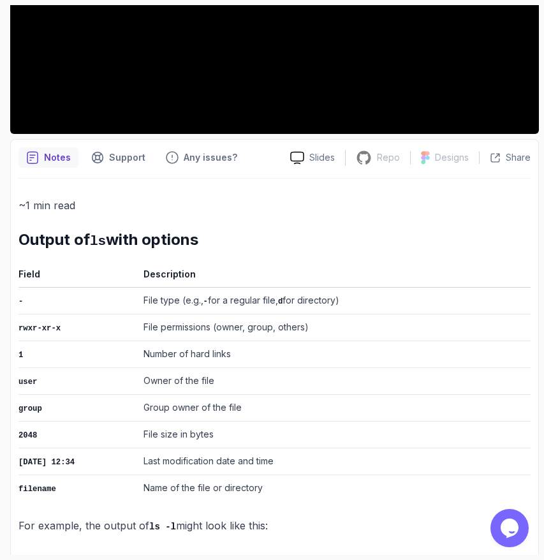
click at [18, 242] on div "~1 min read Output of ls with options Field Description - File type (e.g., - fo…" at bounding box center [274, 365] width 512 height 339
copy div "Output of ls with options Field Description - File type (e.g., - for a regular …"
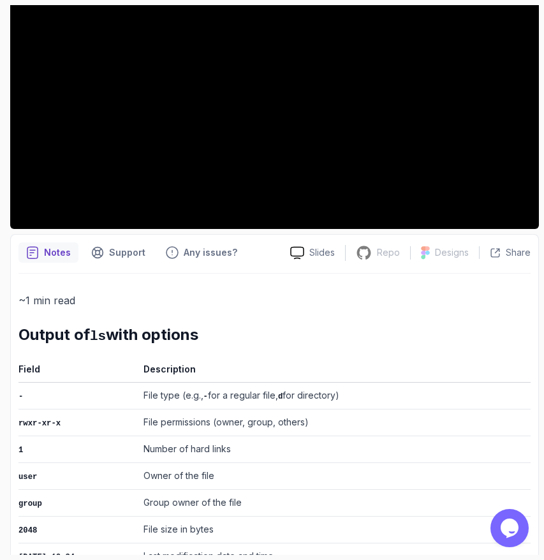
scroll to position [261, 0]
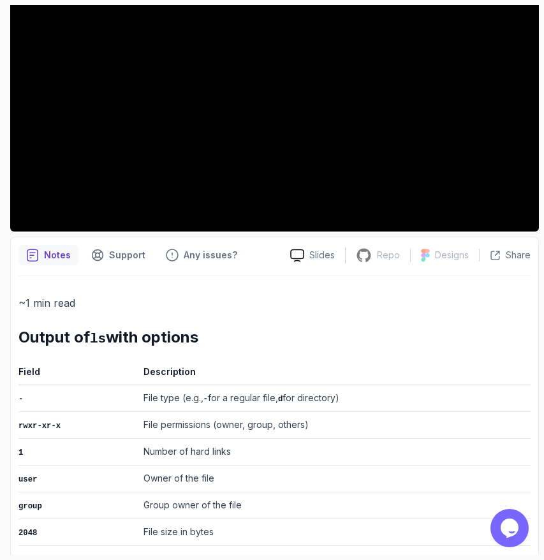
click at [298, 330] on h2 "Output of ls with options" at bounding box center [274, 337] width 512 height 21
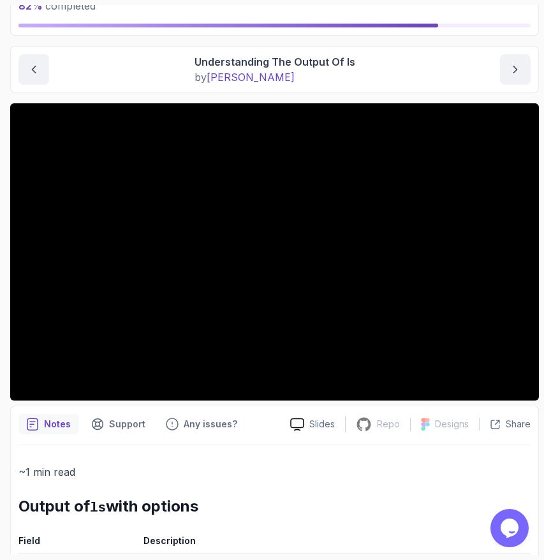
scroll to position [0, 0]
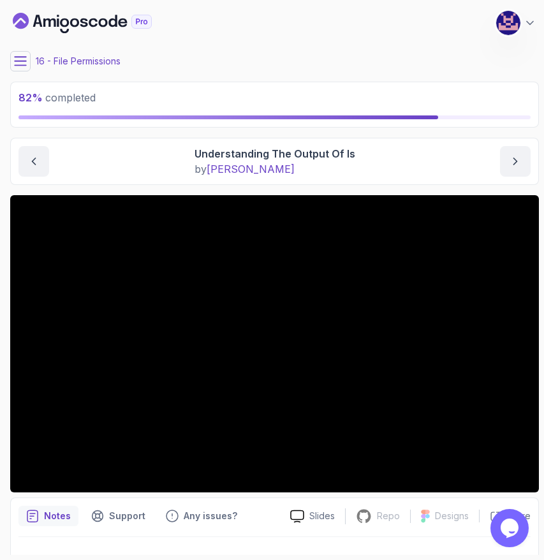
click at [21, 66] on icon at bounding box center [20, 61] width 13 height 13
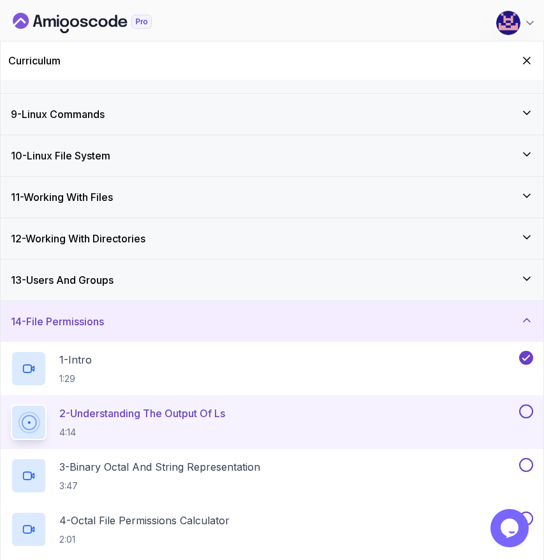
scroll to position [317, 0]
click at [525, 57] on icon "Hide Curriculum for mobile" at bounding box center [527, 61] width 14 height 14
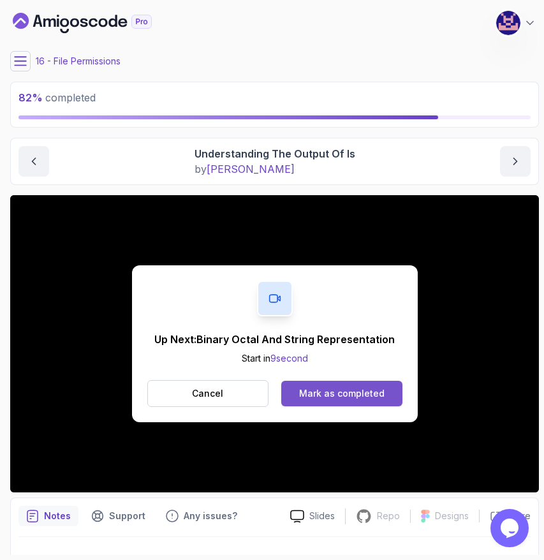
click at [349, 389] on div "Mark as completed" at bounding box center [341, 393] width 85 height 13
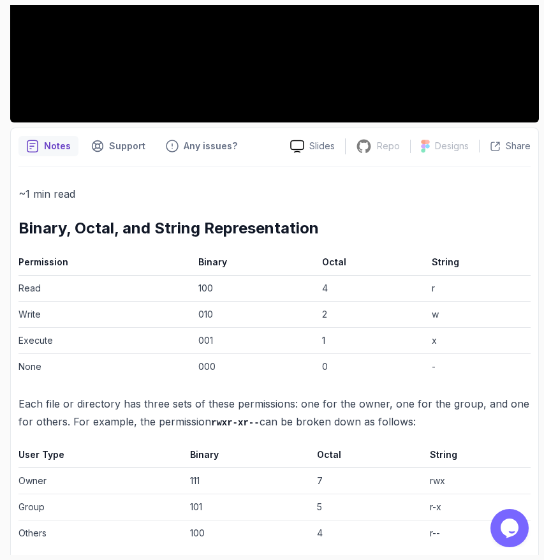
scroll to position [386, 0]
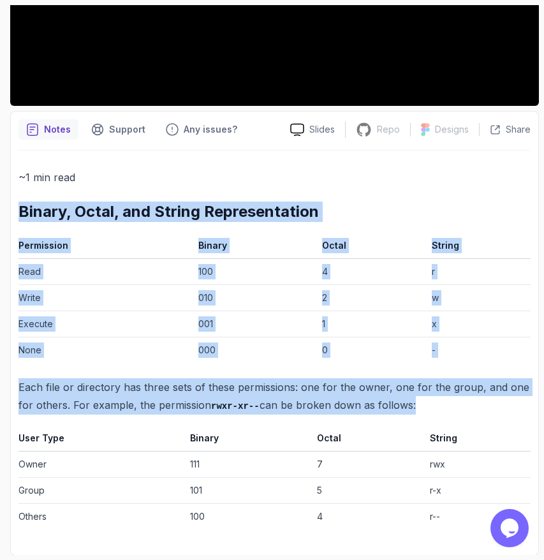
drag, startPoint x: 20, startPoint y: 212, endPoint x: 436, endPoint y: 598, distance: 567.5
click at [436, 559] on html "83 % completed 1 - Intro 2 - Getting Started 3 - Mac Installation 4 - Windows I…" at bounding box center [272, 280] width 544 height 560
copy div "Binary, Octal, and String Representation Permission Binary Octal String Read 10…"
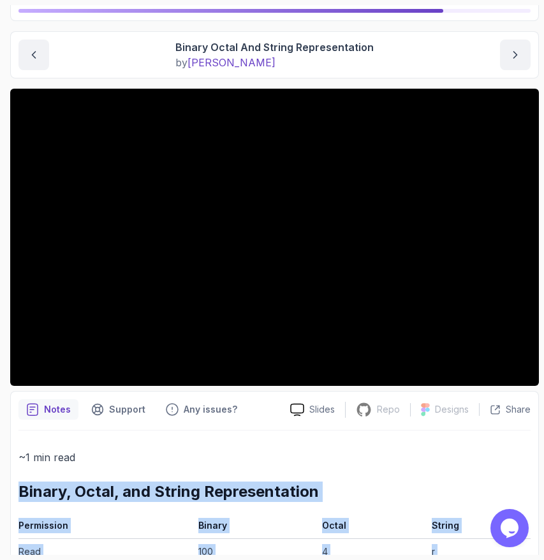
scroll to position [95, 0]
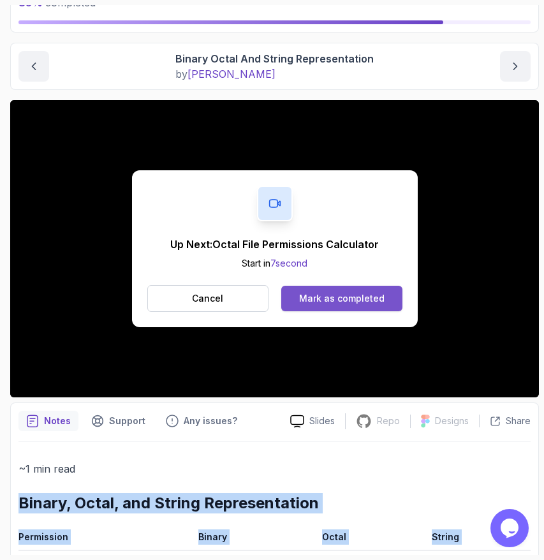
click at [332, 300] on div "Mark as completed" at bounding box center [341, 298] width 85 height 13
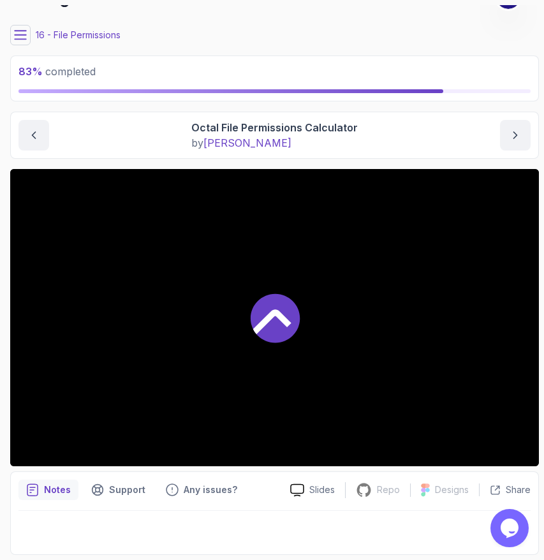
scroll to position [26, 0]
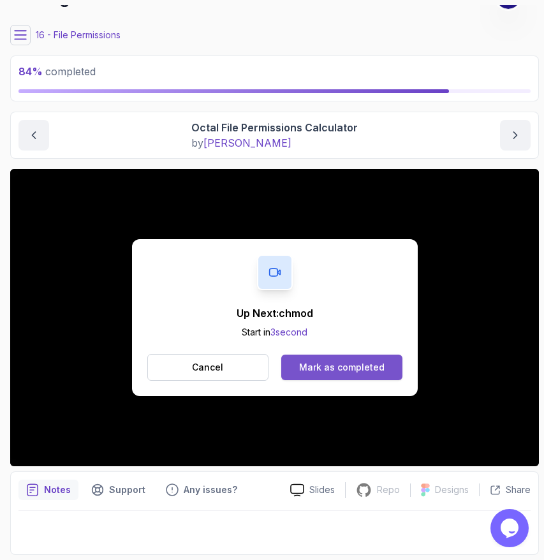
click at [319, 367] on div "Mark as completed" at bounding box center [341, 367] width 85 height 13
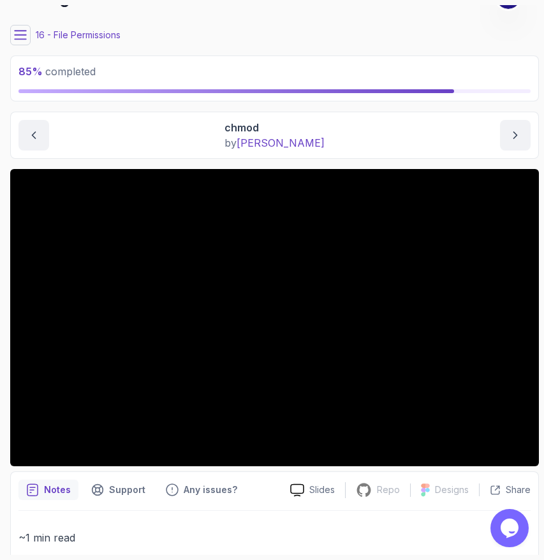
click at [16, 38] on icon at bounding box center [20, 35] width 13 height 13
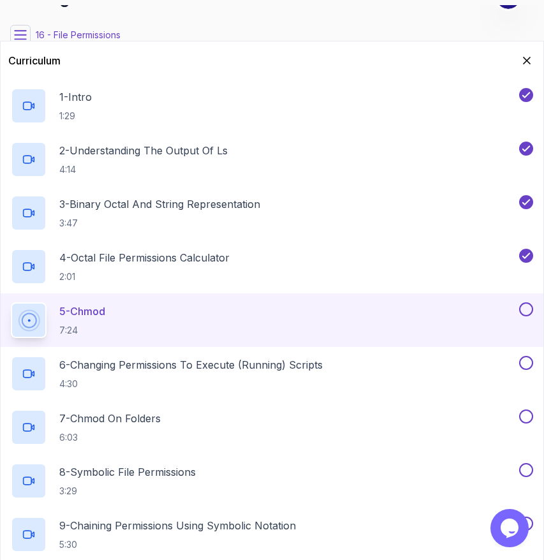
scroll to position [565, 0]
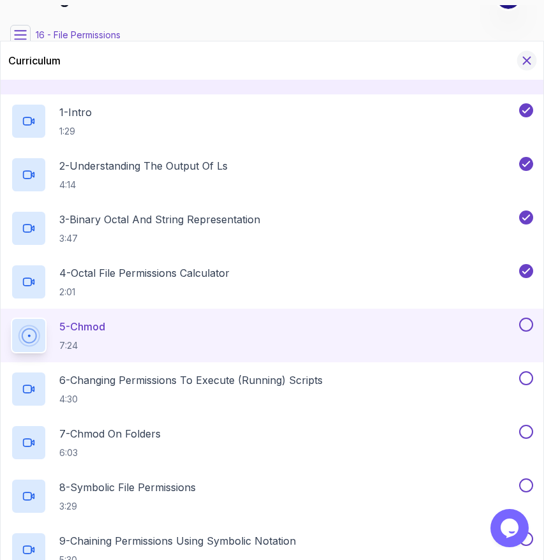
click at [522, 61] on icon "Hide Curriculum for mobile" at bounding box center [527, 61] width 14 height 14
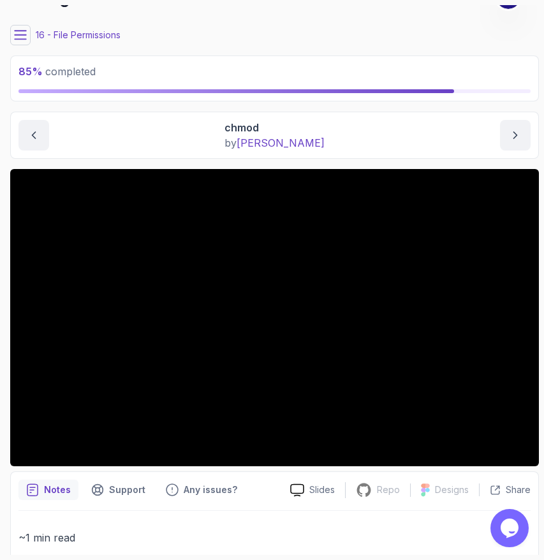
click at [339, 124] on div "chmod by nelson" at bounding box center [274, 135] width 512 height 31
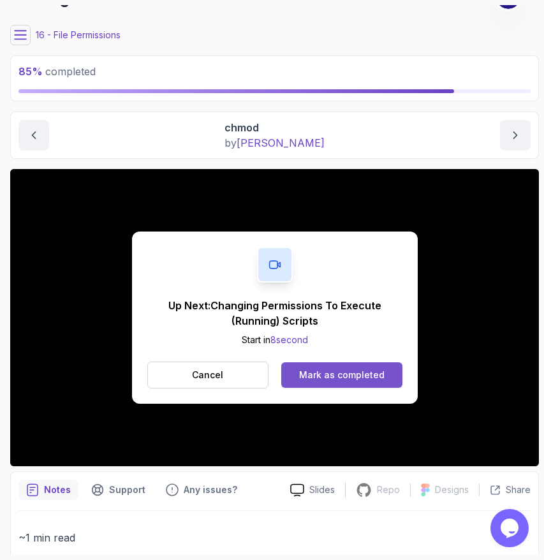
click at [365, 373] on div "Mark as completed" at bounding box center [341, 375] width 85 height 13
